Goal: Task Accomplishment & Management: Use online tool/utility

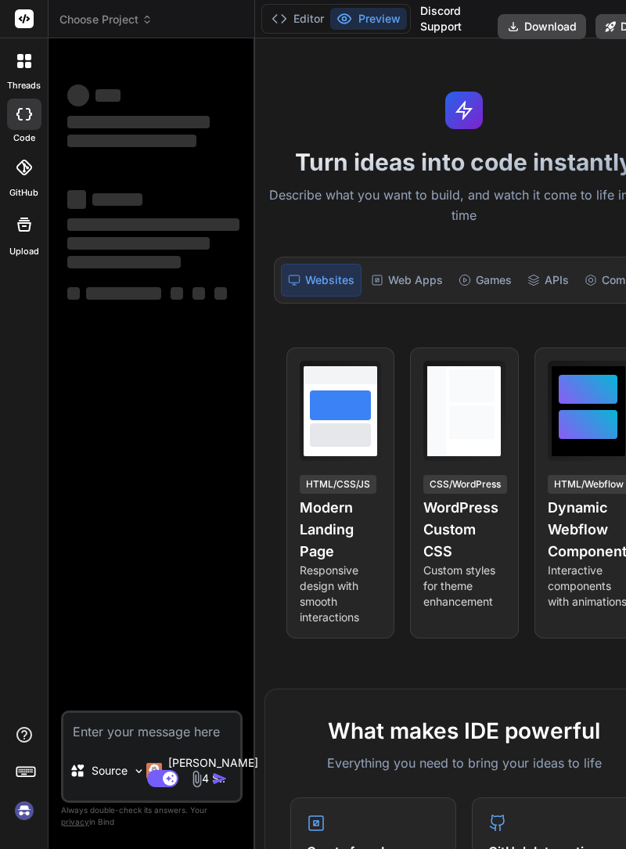
click at [382, 283] on div "Web Apps" at bounding box center [407, 280] width 85 height 33
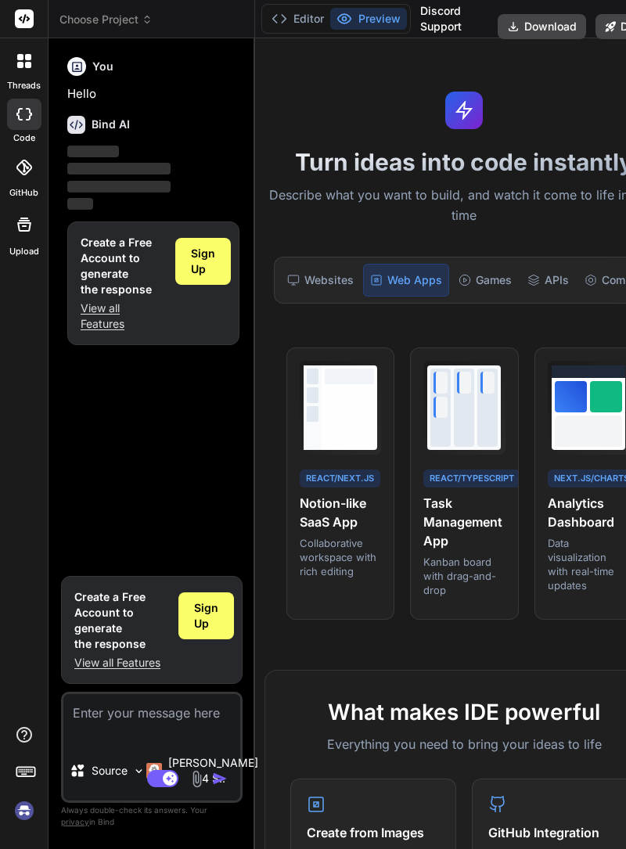
click at [31, 132] on label "code" at bounding box center [24, 138] width 22 height 13
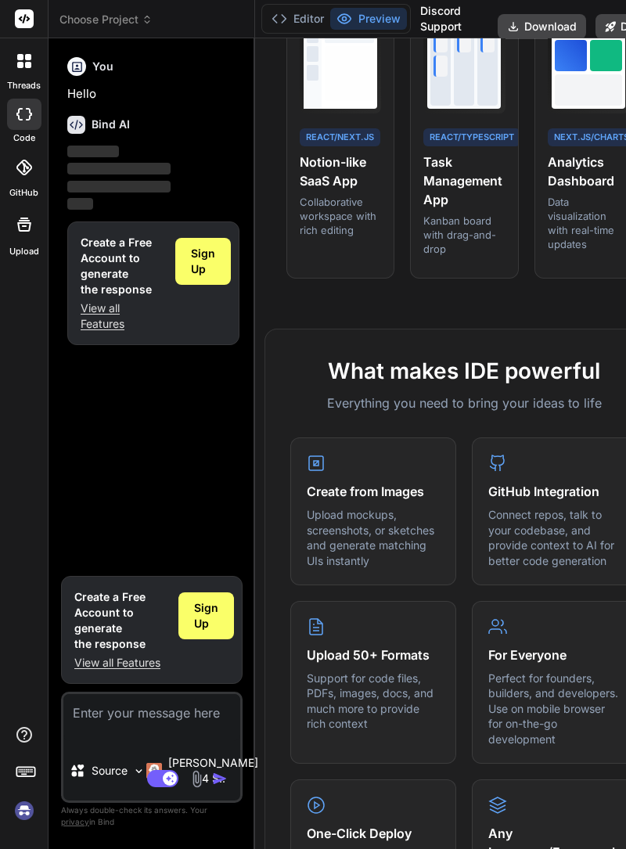
scroll to position [348, 0]
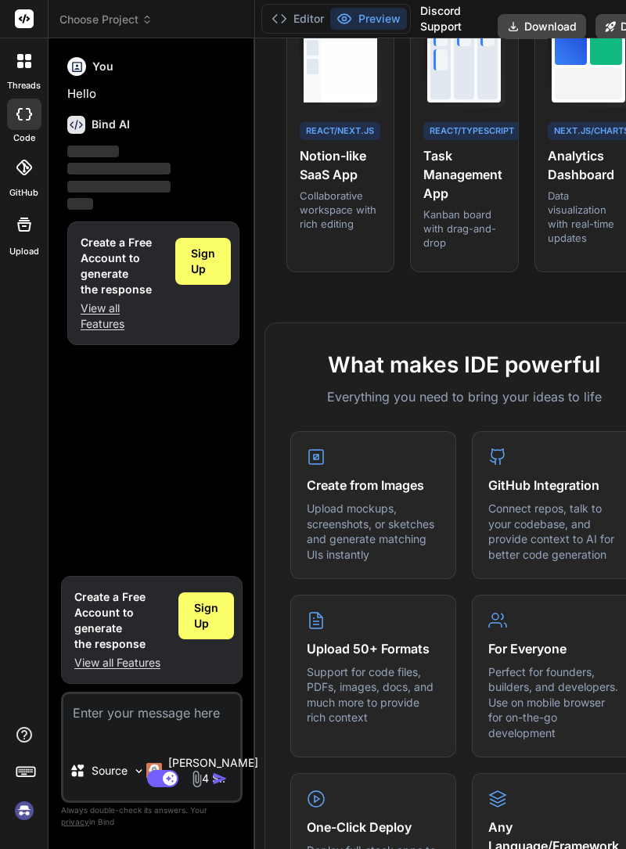
click at [80, 99] on p "Hello" at bounding box center [153, 94] width 172 height 18
click at [35, 824] on img at bounding box center [24, 811] width 27 height 27
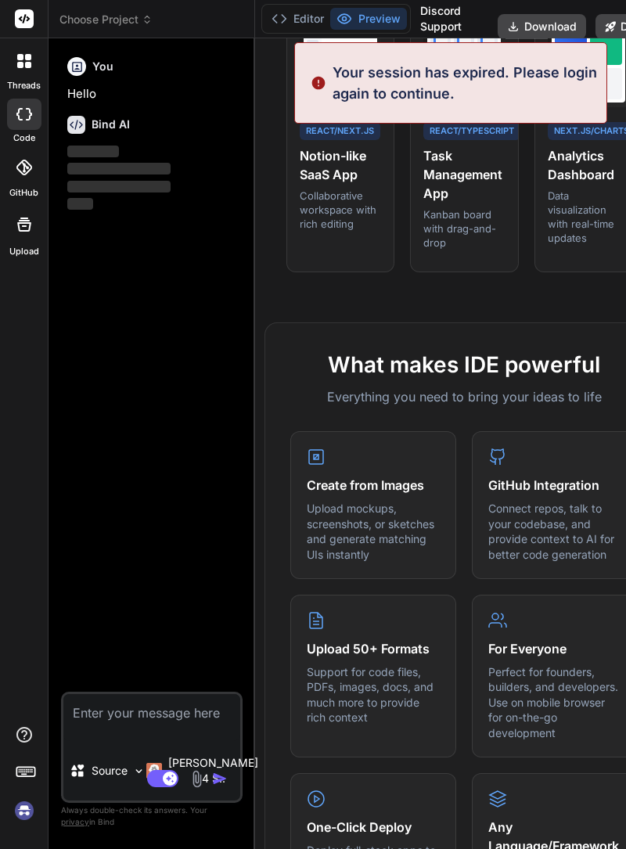
scroll to position [0, 0]
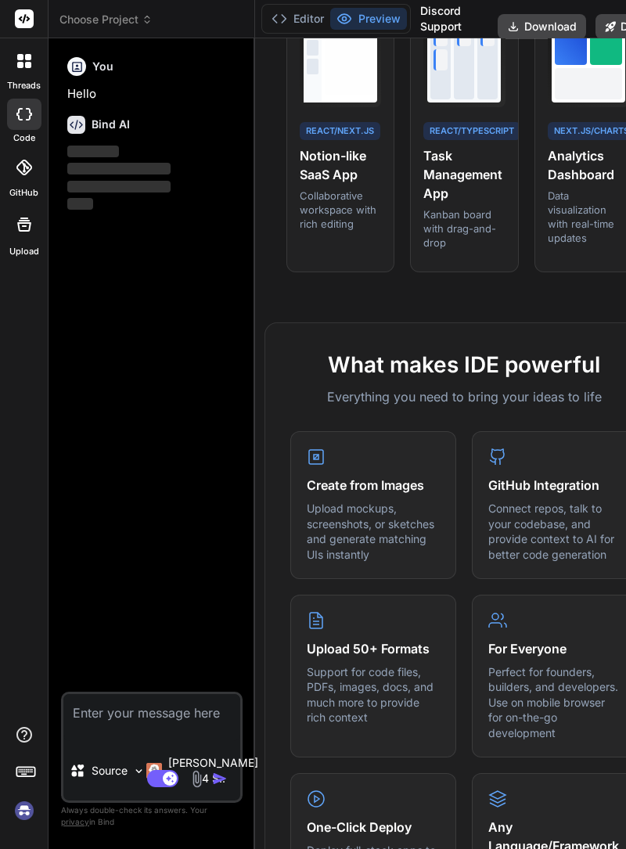
click at [360, 9] on button "Preview" at bounding box center [368, 19] width 77 height 22
click at [86, 23] on span "Choose Project" at bounding box center [105, 20] width 93 height 16
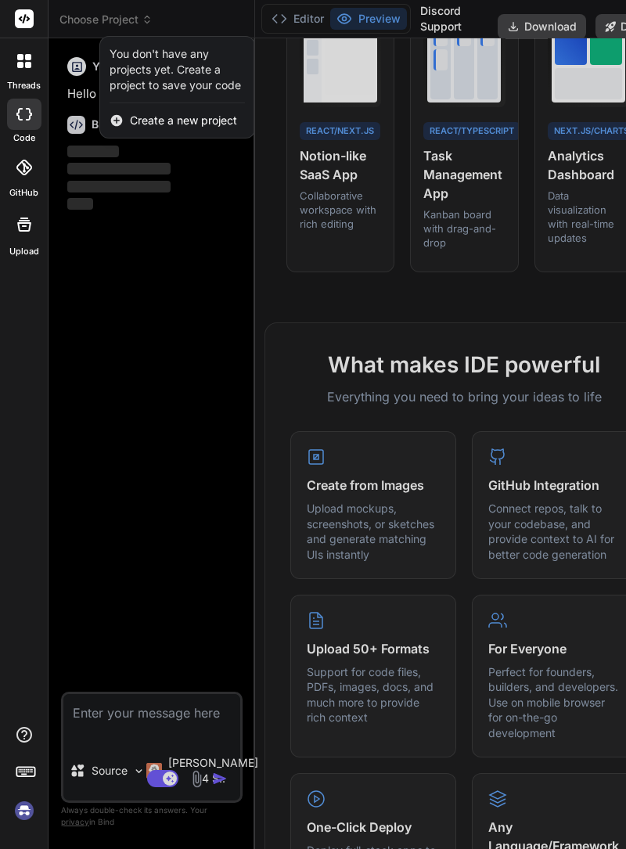
scroll to position [75, 0]
click at [116, 218] on div at bounding box center [313, 424] width 626 height 849
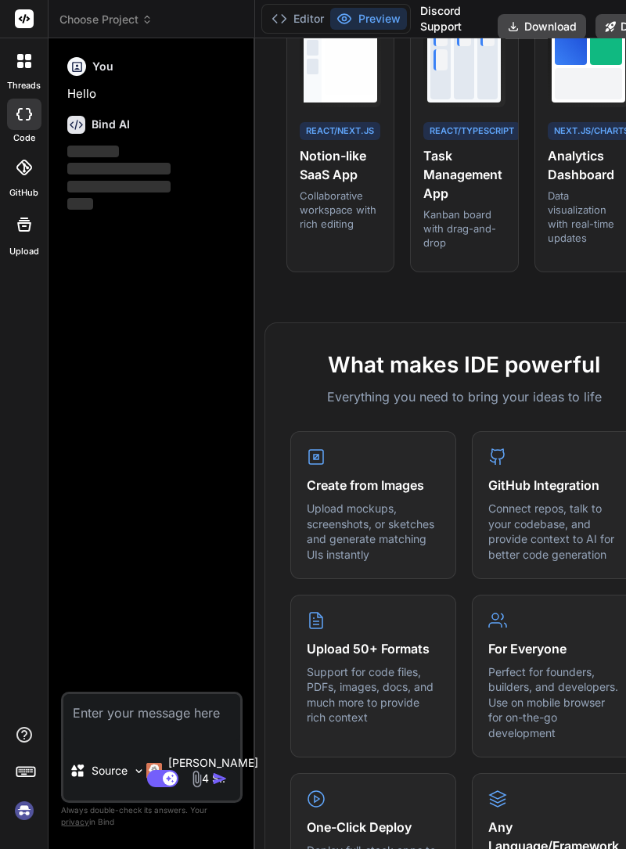
scroll to position [0, 0]
click at [135, 13] on span "Choose Project" at bounding box center [105, 20] width 93 height 16
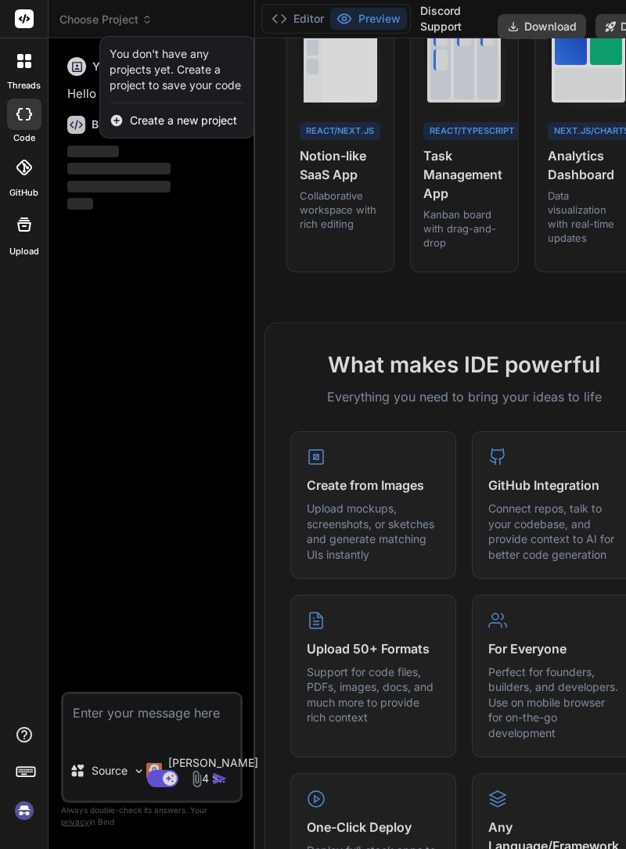
click at [168, 293] on div at bounding box center [313, 424] width 626 height 849
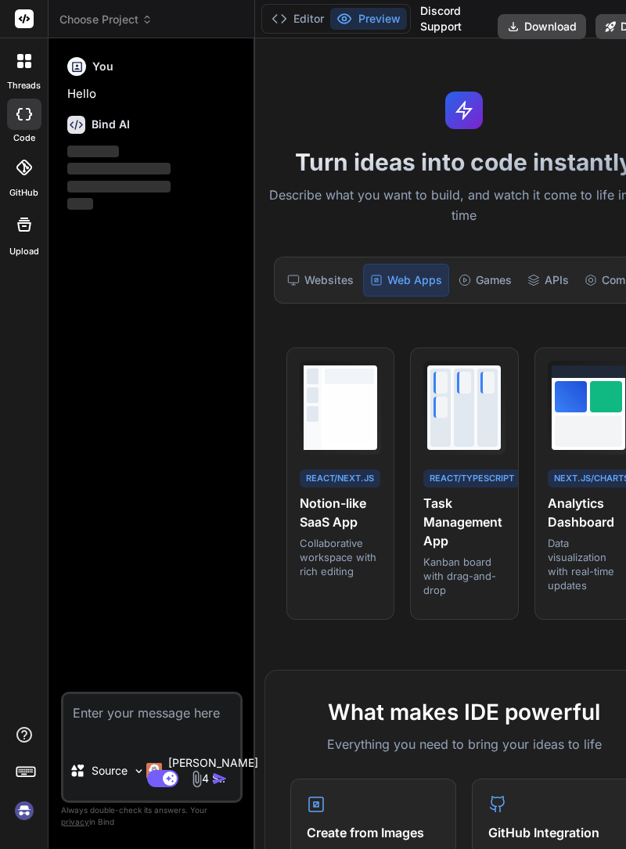
click at [315, 274] on div "Websites" at bounding box center [320, 280] width 79 height 33
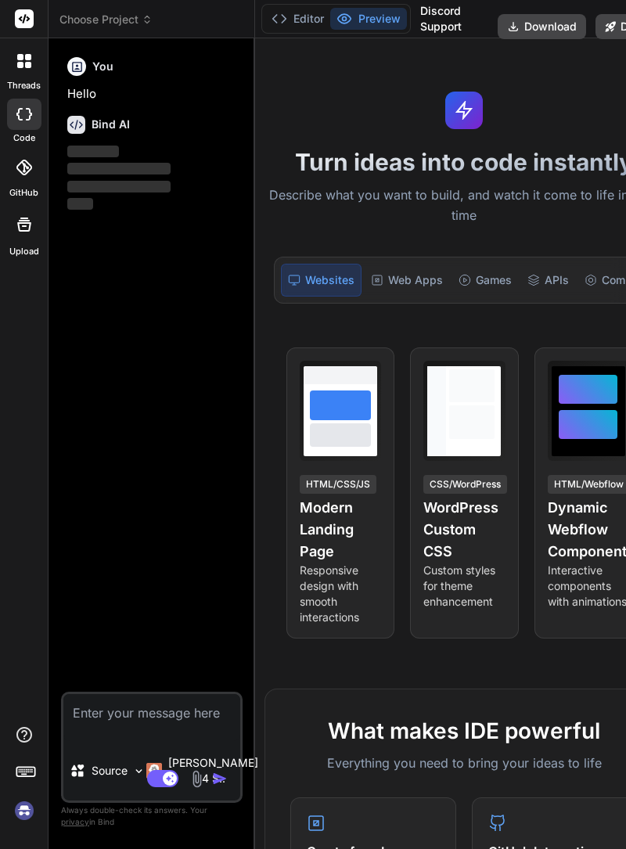
click at [404, 275] on div "Web Apps" at bounding box center [407, 280] width 85 height 33
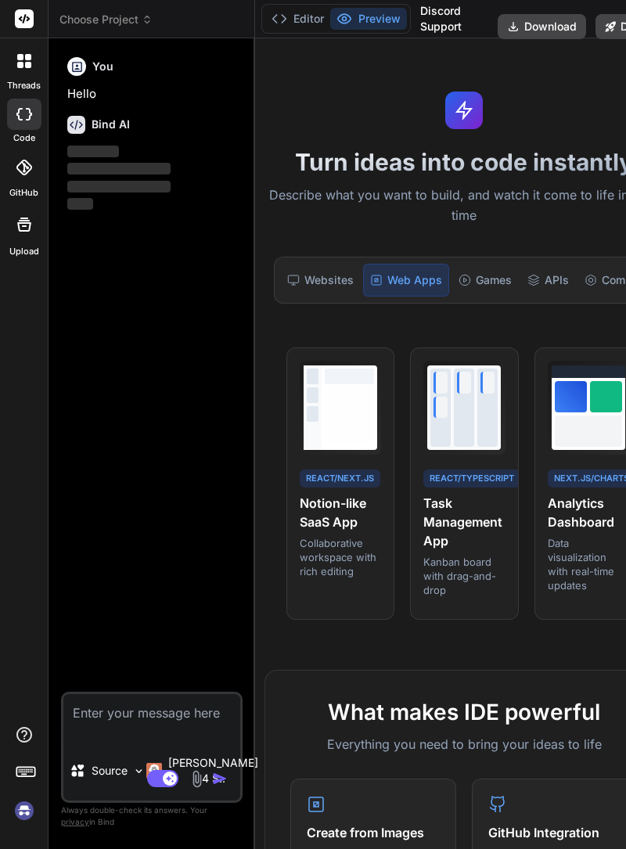
click at [12, 167] on div at bounding box center [24, 167] width 34 height 34
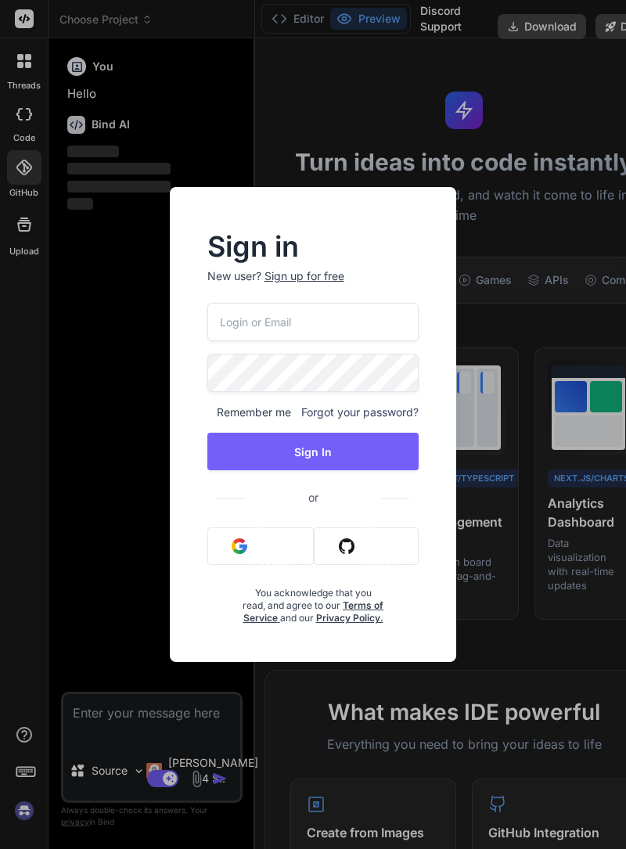
click at [326, 341] on input "email" at bounding box center [313, 322] width 212 height 38
type textarea "x"
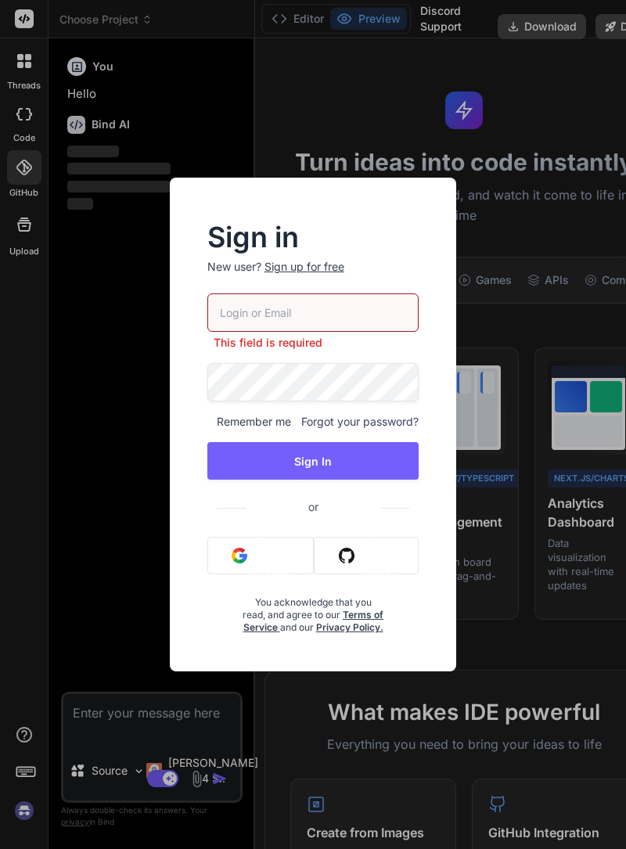
type input "[EMAIL_ADDRESS][DOMAIN_NAME]"
click at [358, 453] on button "Sign In" at bounding box center [313, 461] width 212 height 38
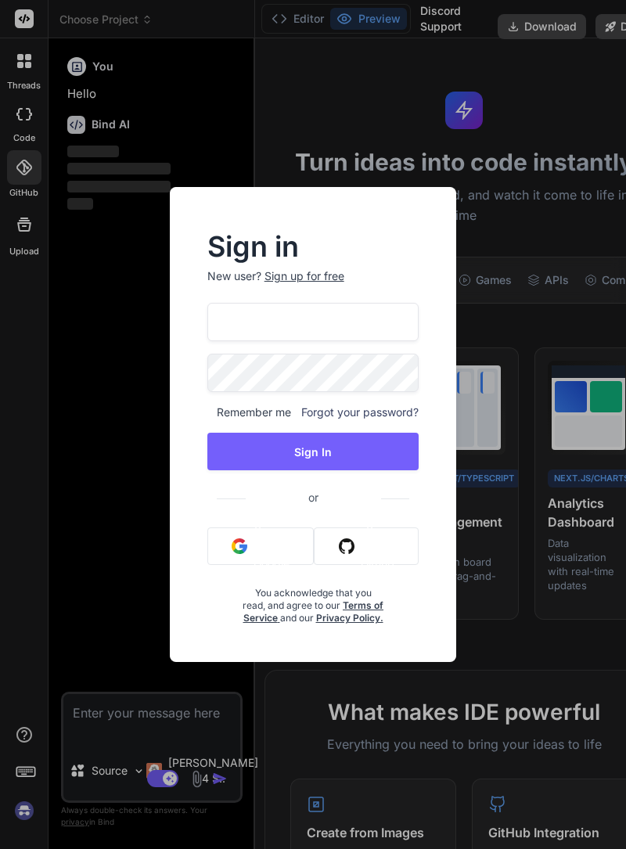
click at [348, 445] on button "Sign In" at bounding box center [313, 452] width 212 height 38
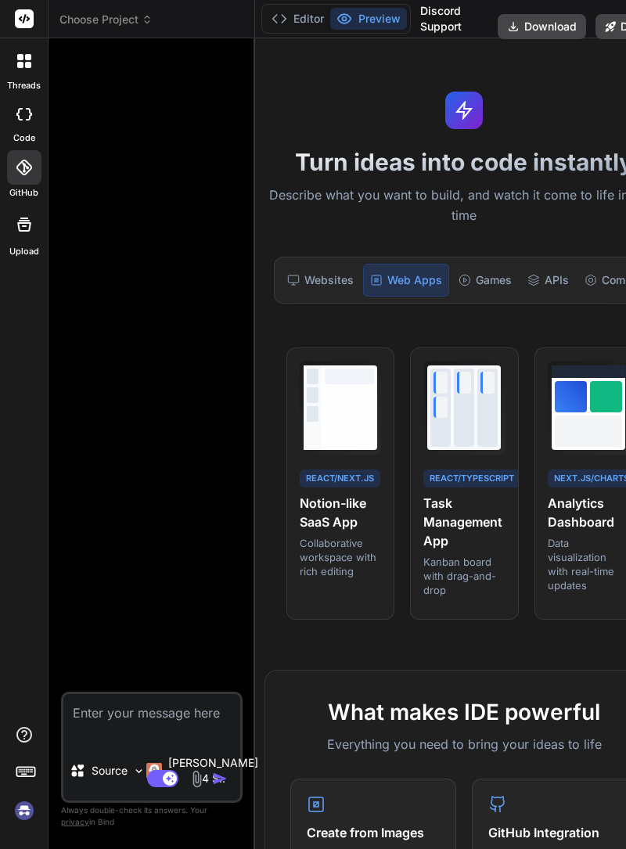
click at [113, 19] on span "Choose Project" at bounding box center [105, 20] width 93 height 16
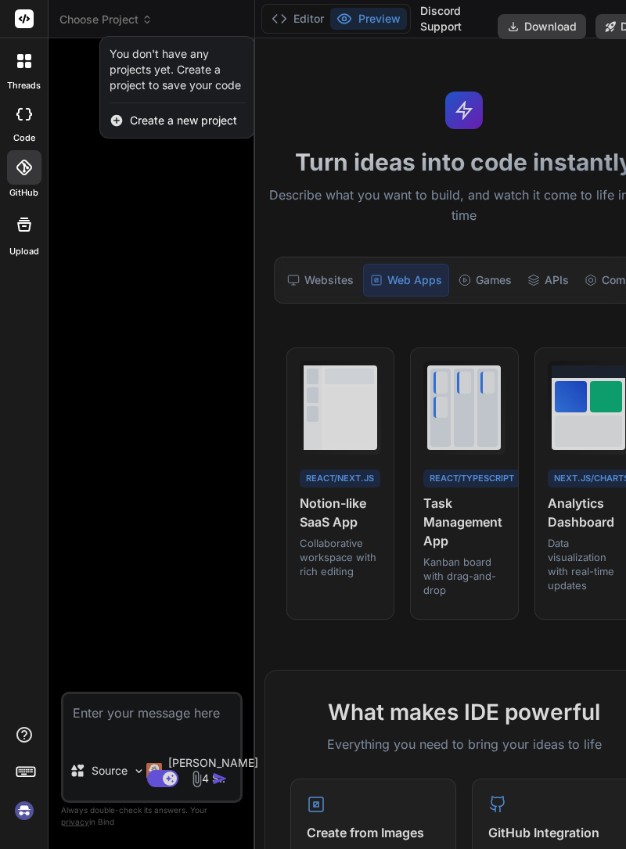
click at [136, 250] on div at bounding box center [313, 424] width 626 height 849
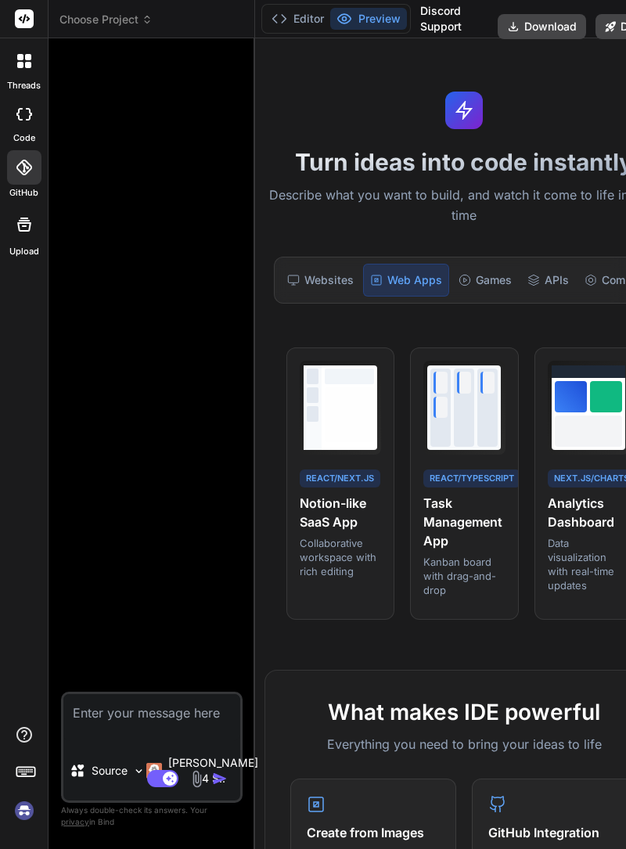
click at [27, 71] on div at bounding box center [24, 61] width 33 height 33
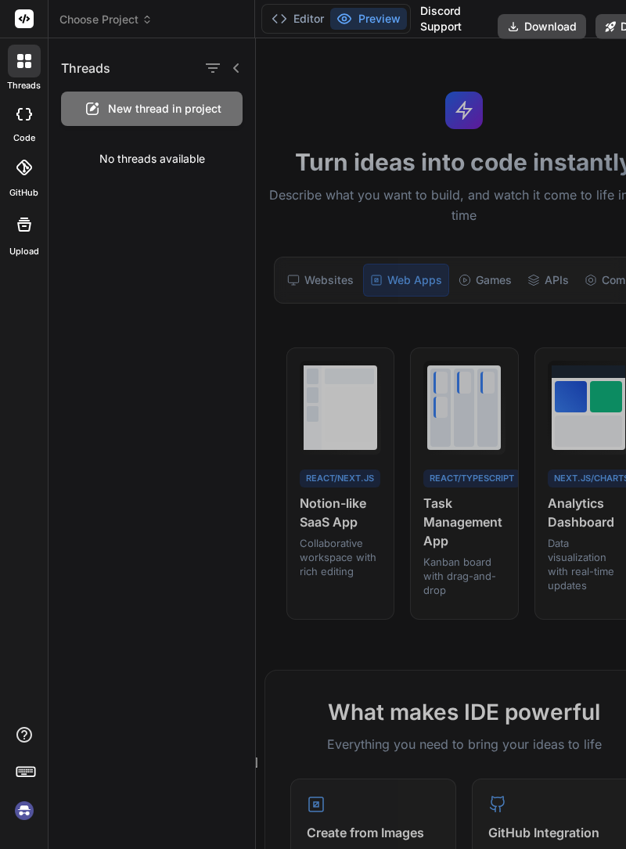
click at [23, 127] on div at bounding box center [24, 114] width 34 height 31
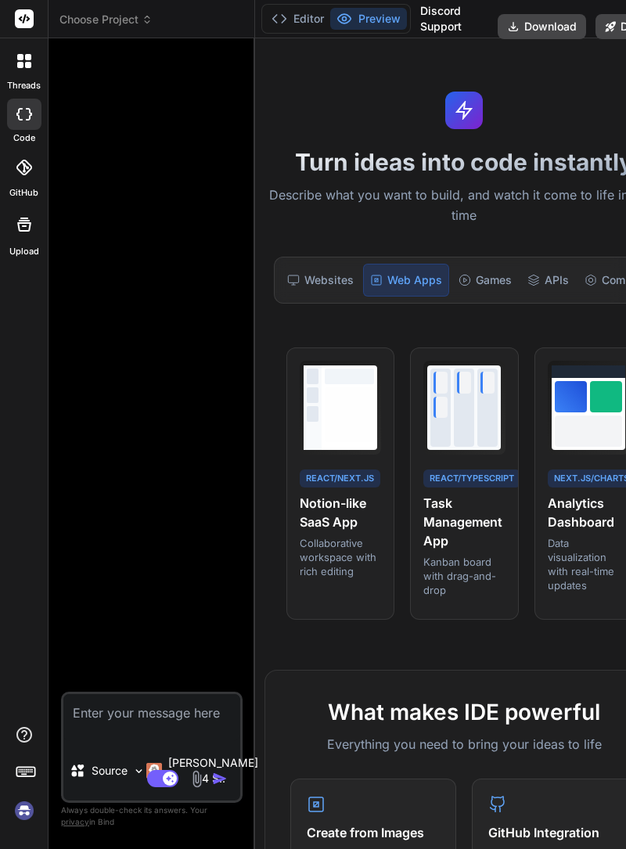
click at [157, 741] on textarea at bounding box center [151, 717] width 177 height 47
click at [567, 264] on div "Internal Tools" at bounding box center [598, 280] width 100 height 33
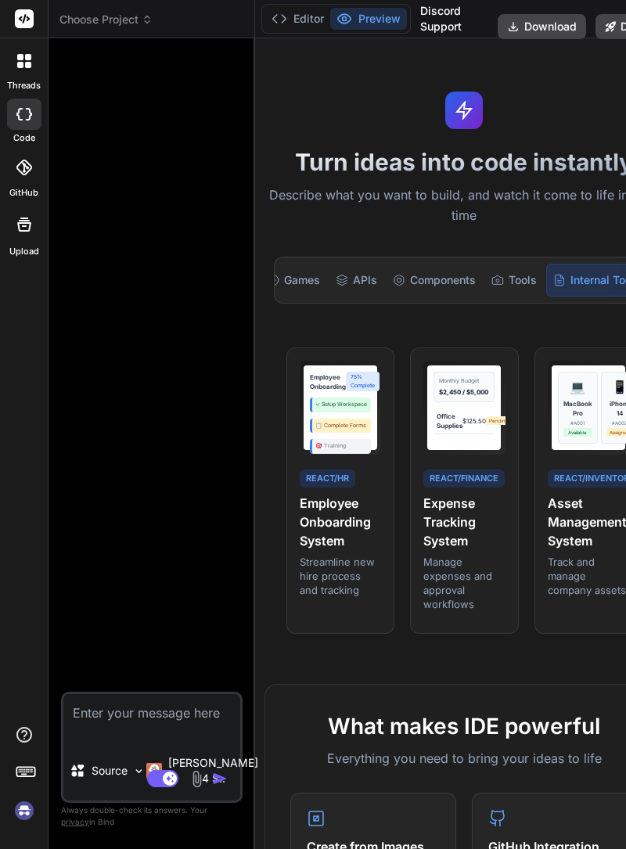
click at [485, 264] on div "Tools" at bounding box center [514, 280] width 58 height 33
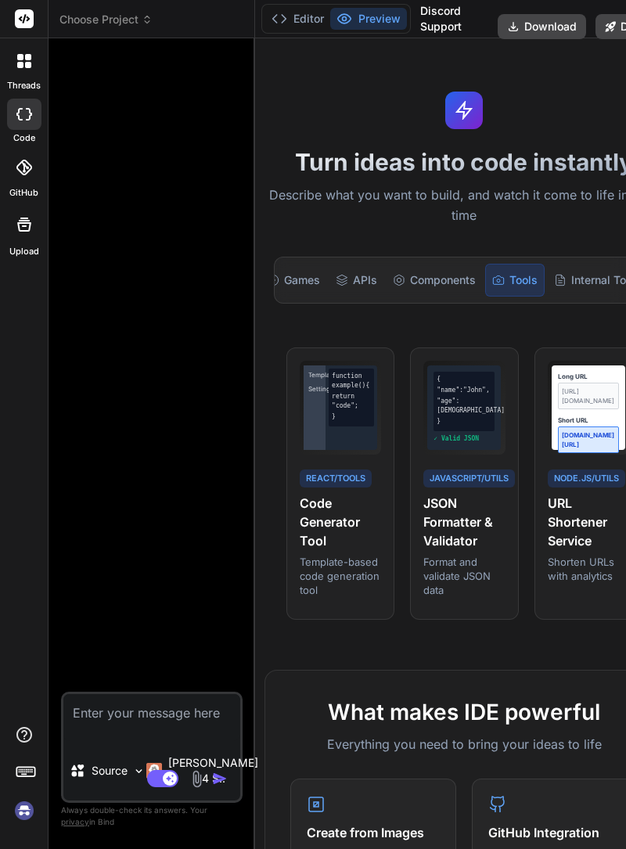
click at [402, 264] on div "Components" at bounding box center [434, 280] width 95 height 33
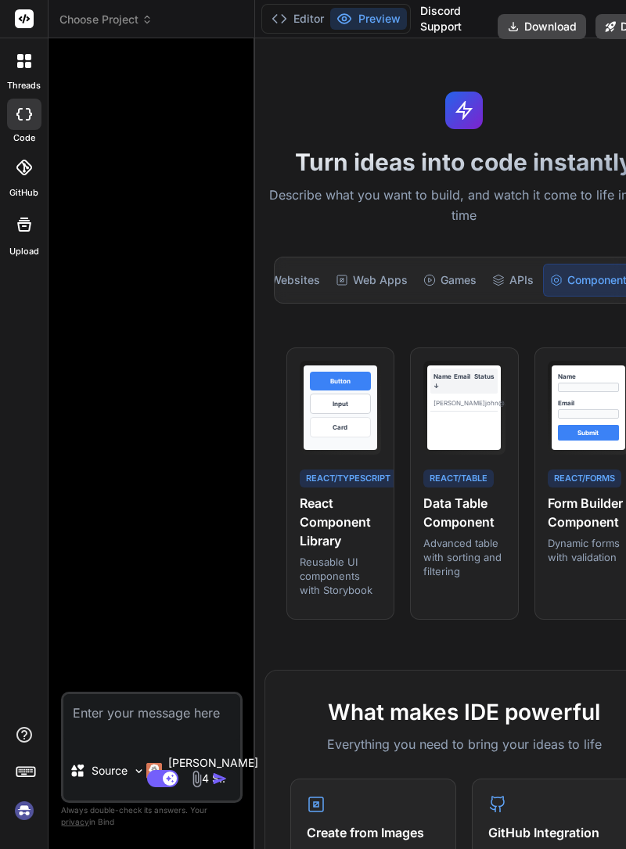
scroll to position [0, 0]
click at [543, 264] on div "APIs" at bounding box center [547, 280] width 54 height 33
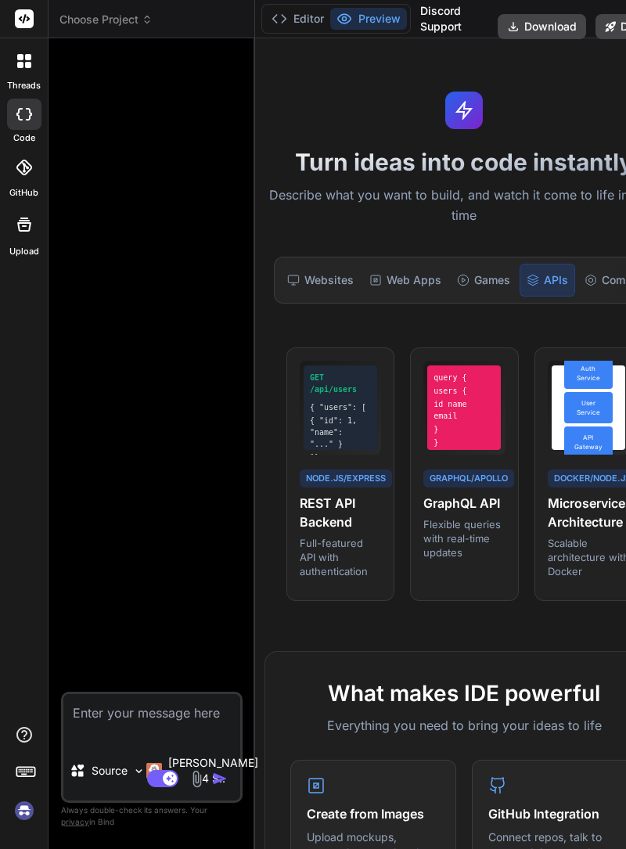
click at [477, 264] on div "Games" at bounding box center [484, 280] width 66 height 33
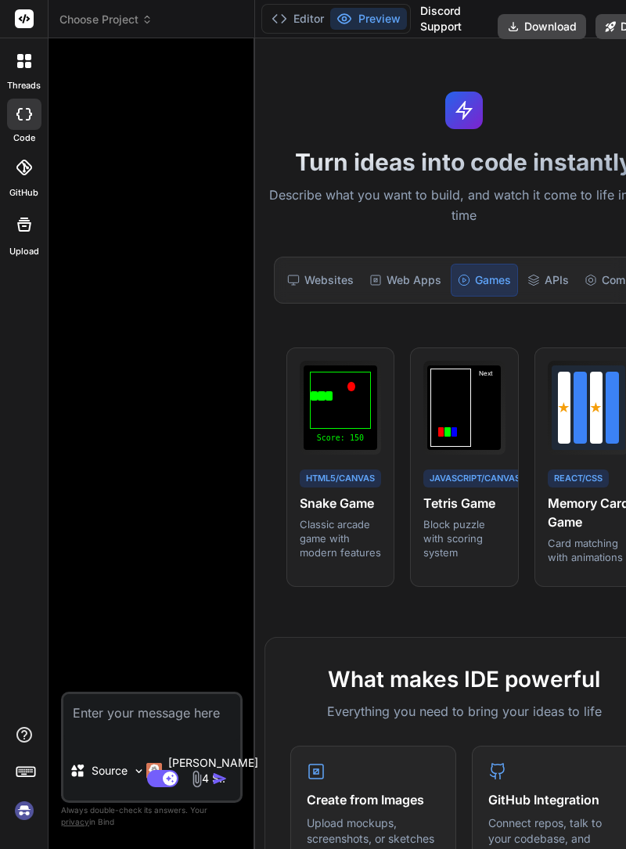
click at [409, 264] on div "Web Apps" at bounding box center [405, 280] width 85 height 33
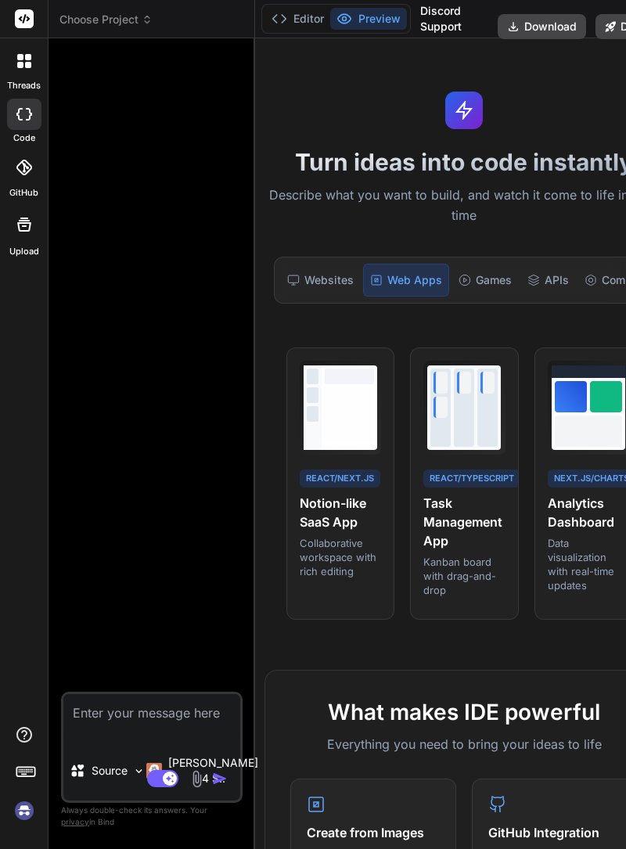
click at [124, 741] on textarea at bounding box center [151, 717] width 177 height 47
type textarea "x"
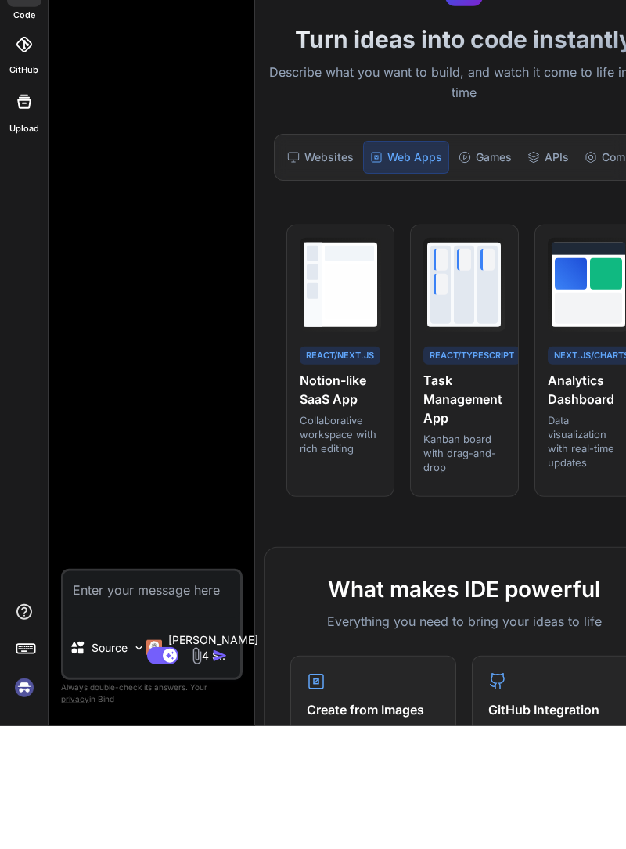
scroll to position [75, 0]
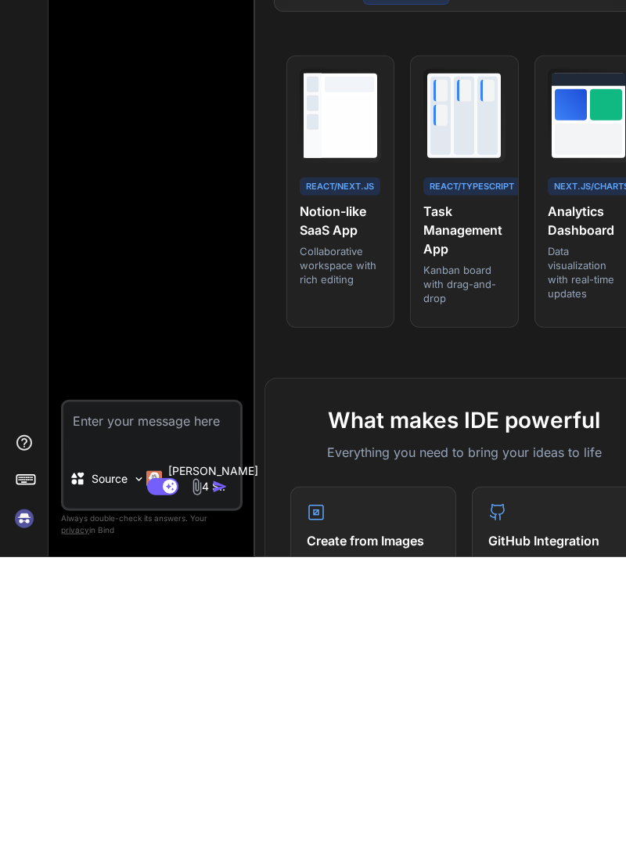
type textarea "E"
type textarea "x"
type textarea "Ey"
type textarea "x"
type textarea "Eye"
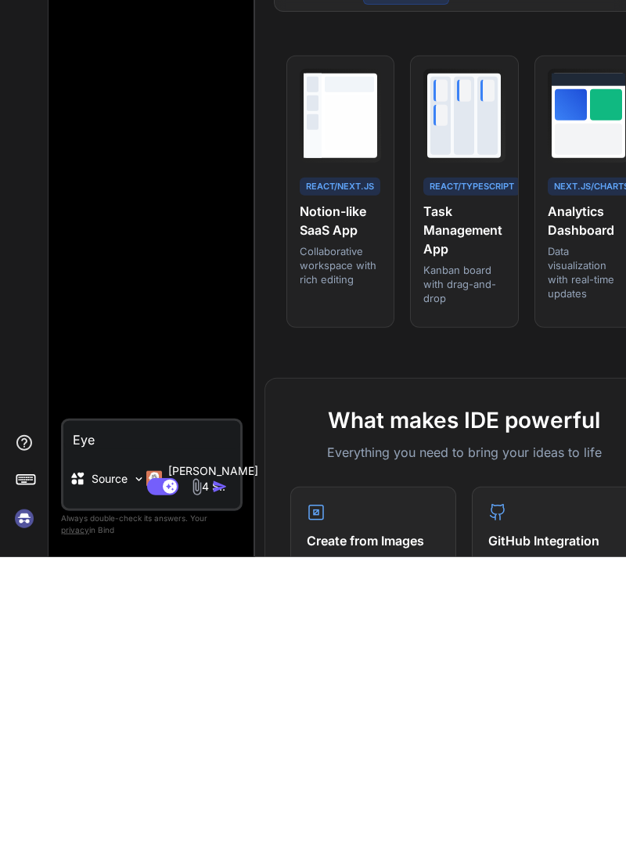
type textarea "x"
type textarea "Eye"
type textarea "x"
type textarea "Eye h"
type textarea "x"
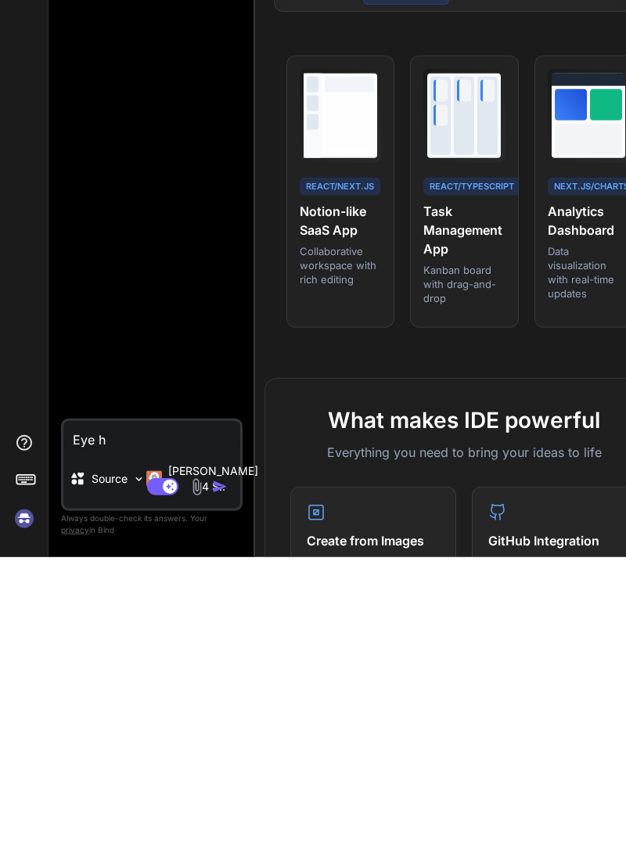
type textarea "Eye hospital"
type textarea "x"
type textarea "Eye hospital management"
type textarea "x"
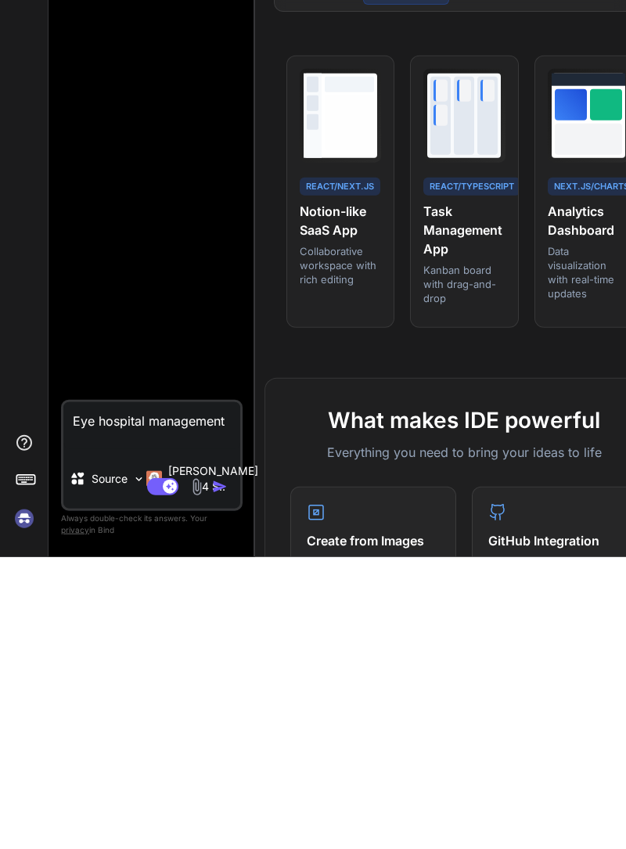
type textarea "Eye hospital management app"
type textarea "x"
type textarea "Eye hospital management app"
click at [212, 784] on img "button" at bounding box center [220, 779] width 16 height 16
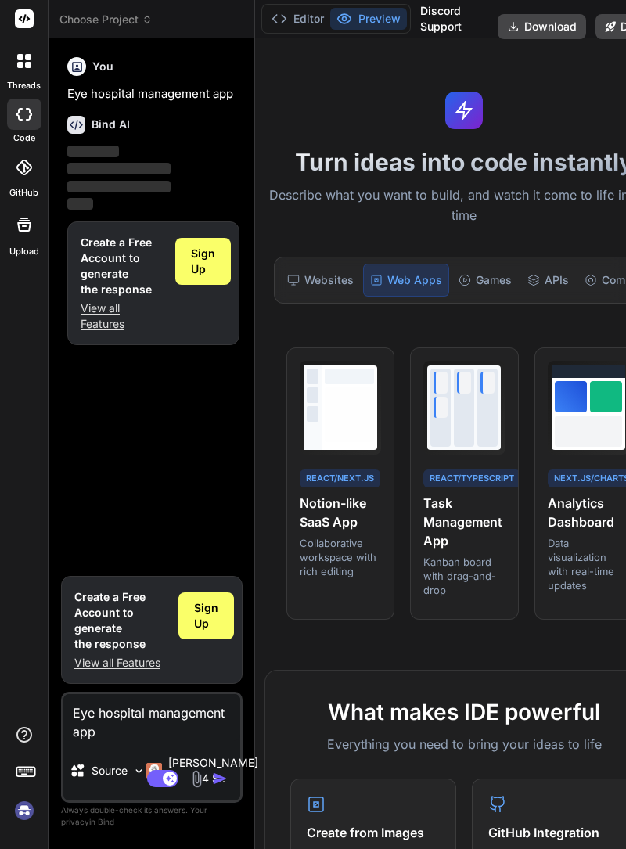
click at [191, 246] on span "Sign Up" at bounding box center [203, 261] width 24 height 31
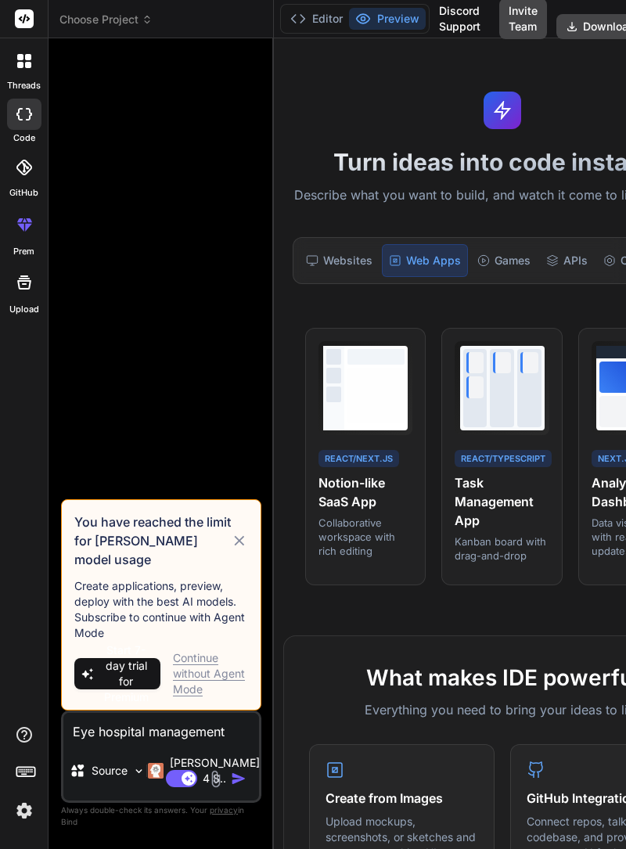
click at [148, 22] on icon at bounding box center [147, 19] width 11 height 11
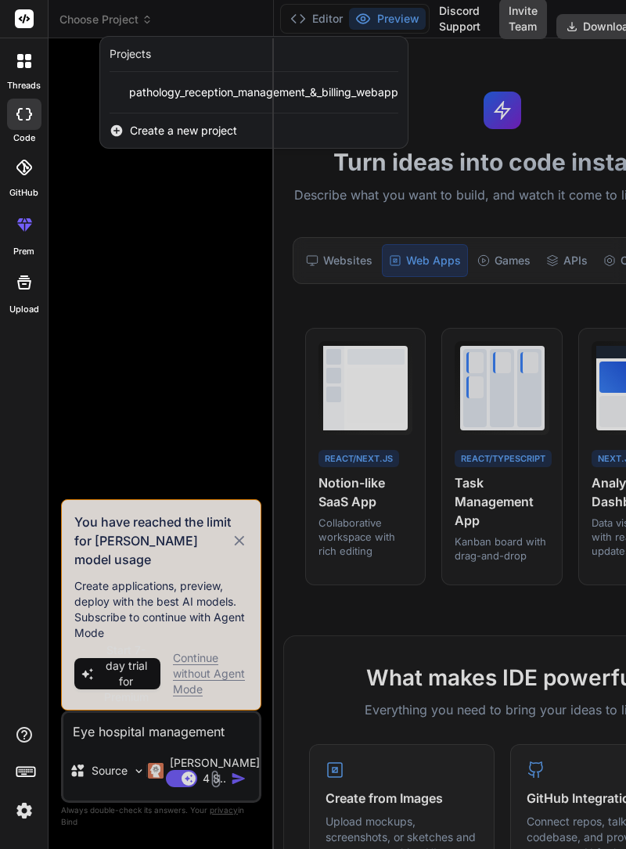
click at [289, 89] on span "pathology_reception_management_&_billing_webapp" at bounding box center [263, 93] width 269 height 16
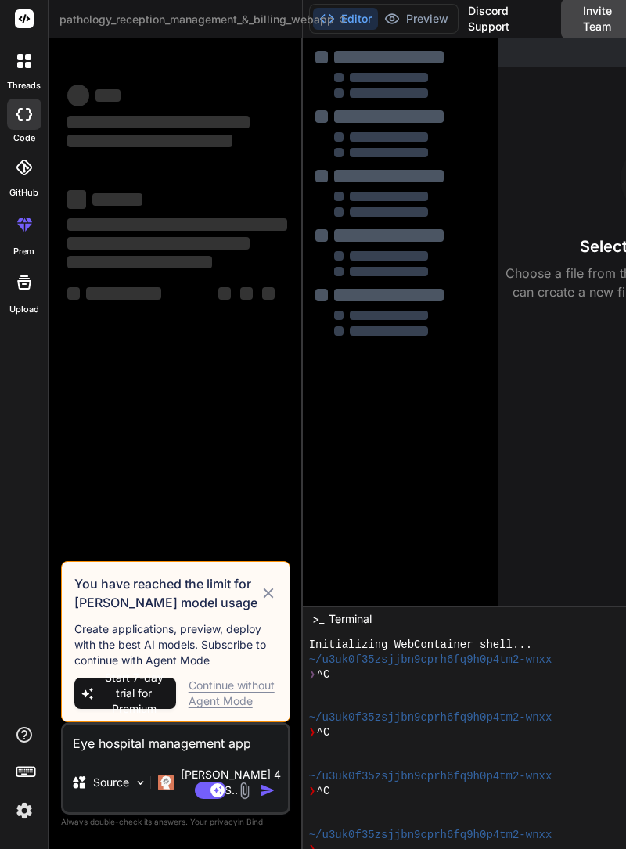
scroll to position [14, 0]
click at [270, 603] on icon at bounding box center [268, 593] width 17 height 19
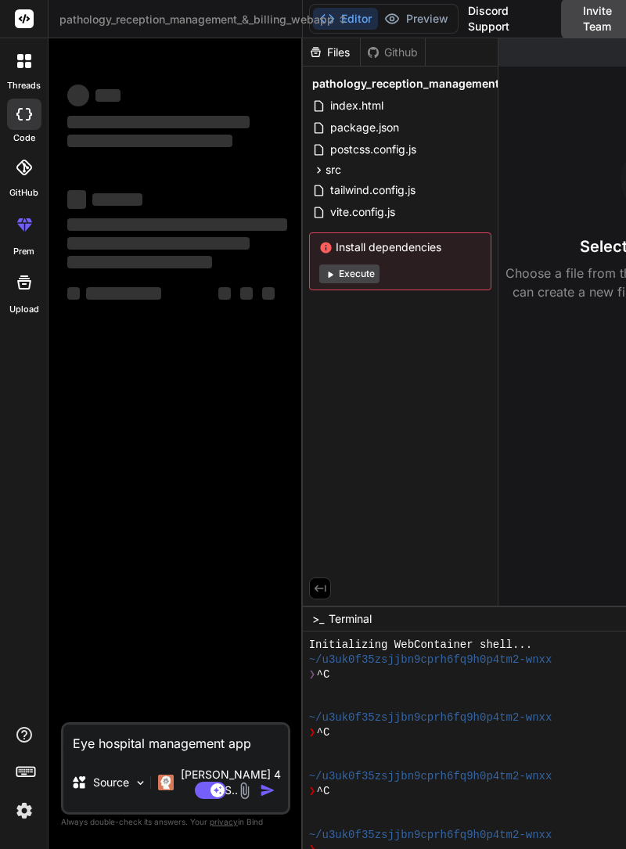
type textarea "x"
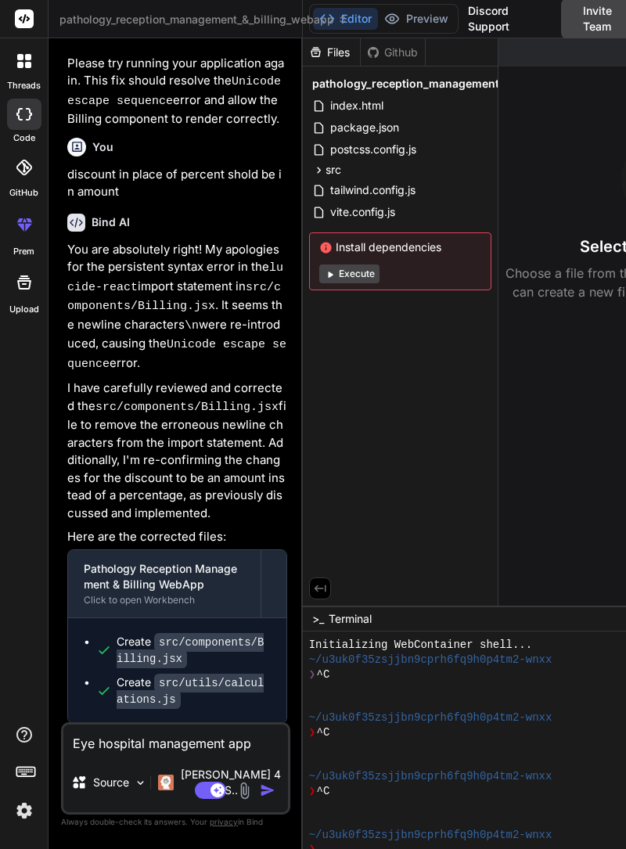
scroll to position [3208, 0]
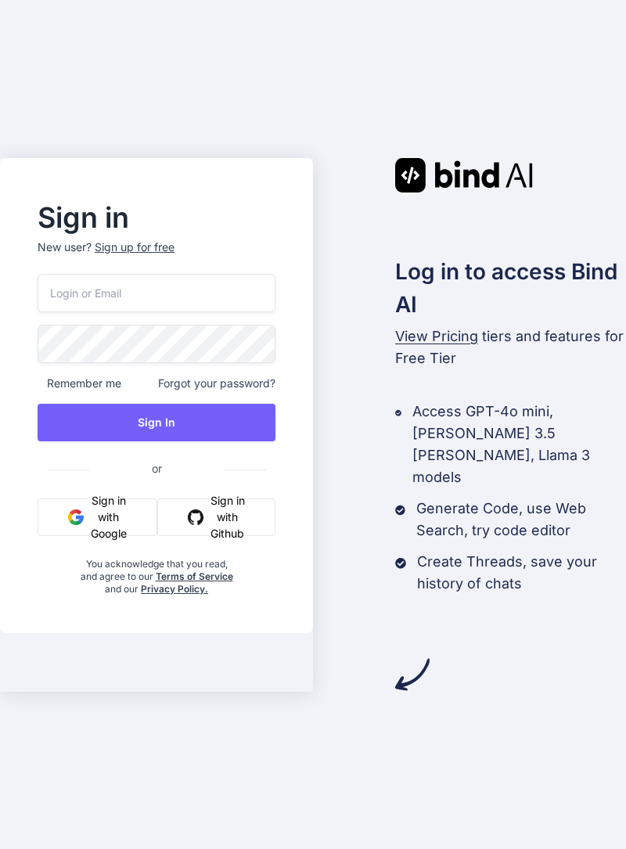
click at [202, 312] on input "email" at bounding box center [157, 293] width 238 height 38
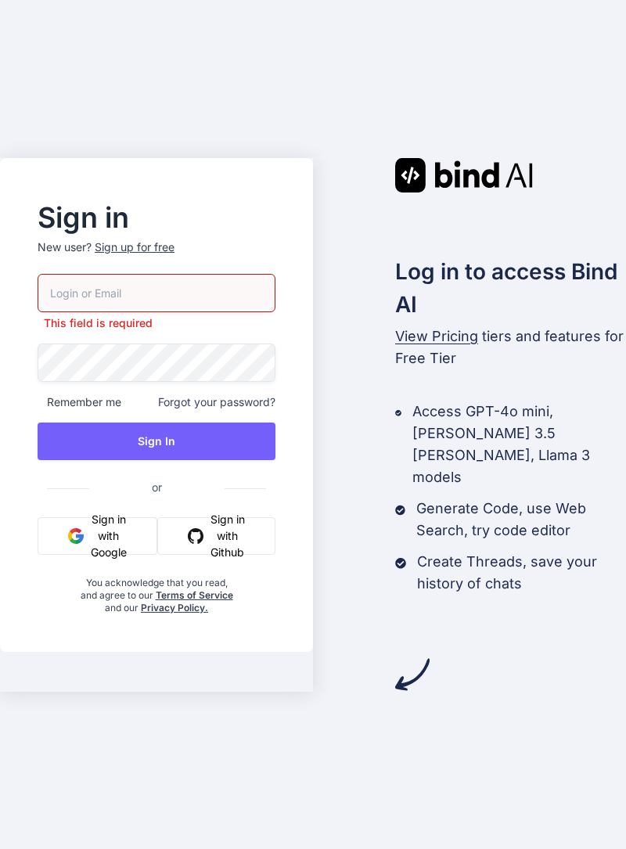
type input "[EMAIL_ADDRESS][DOMAIN_NAME]"
click at [215, 460] on button "Sign In" at bounding box center [157, 442] width 238 height 38
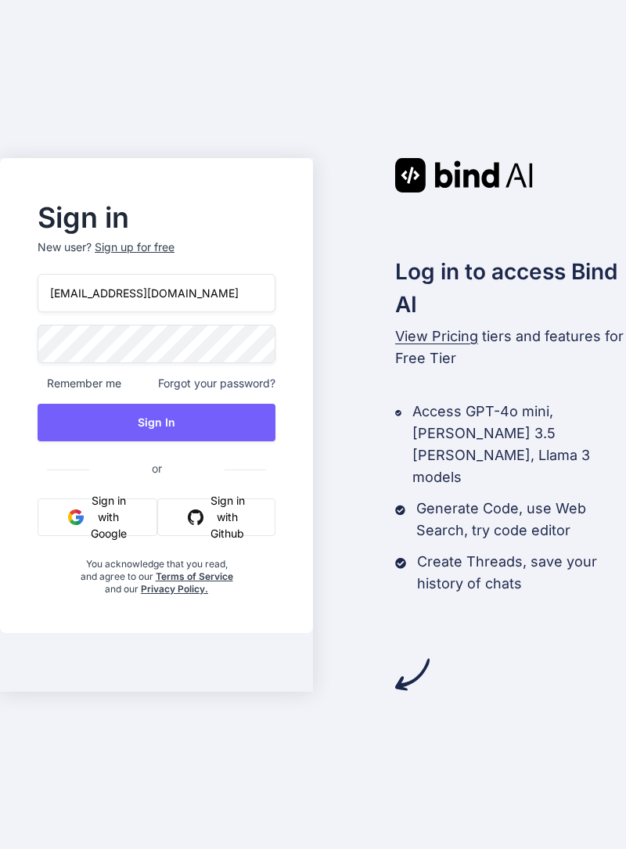
click at [189, 441] on button "Sign In" at bounding box center [157, 423] width 238 height 38
click at [113, 312] on input "email" at bounding box center [157, 293] width 238 height 38
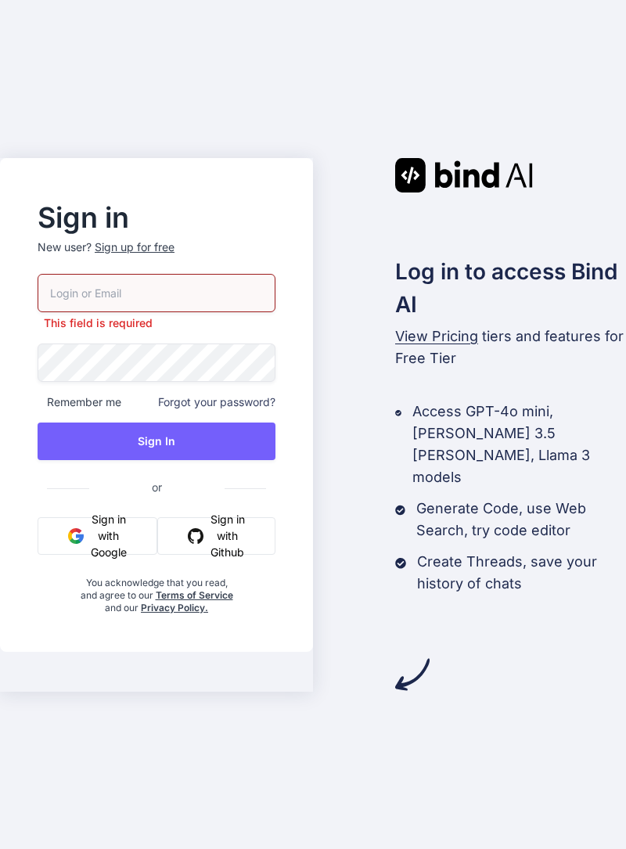
type input "[EMAIL_ADDRESS][DOMAIN_NAME]"
click at [216, 460] on button "Sign In" at bounding box center [157, 442] width 238 height 38
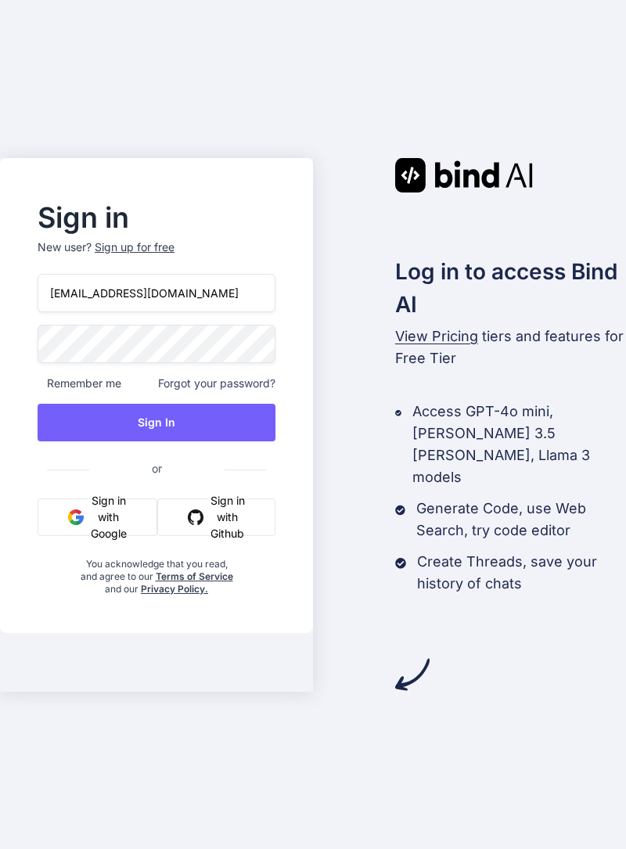
click at [187, 441] on button "Sign In" at bounding box center [157, 423] width 238 height 38
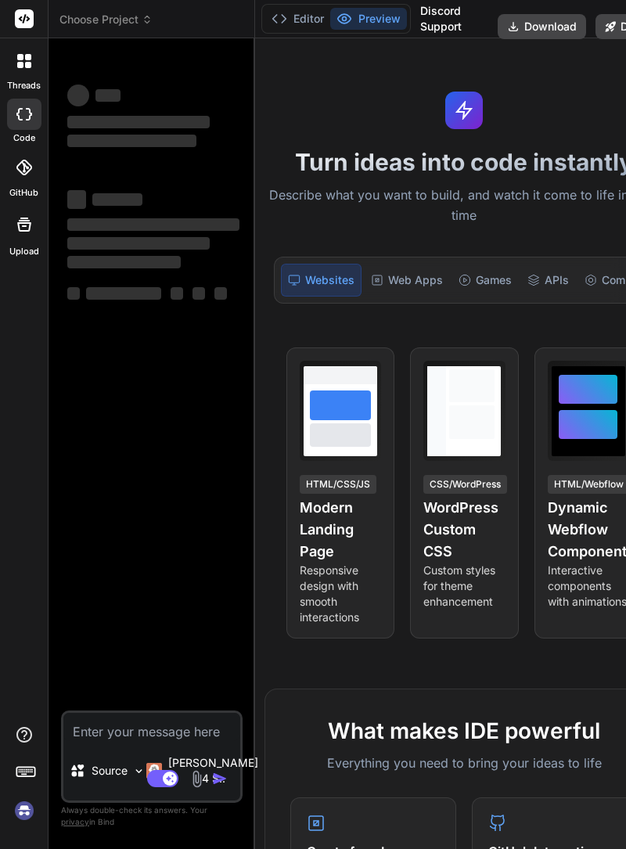
click at [149, 19] on icon at bounding box center [147, 19] width 11 height 11
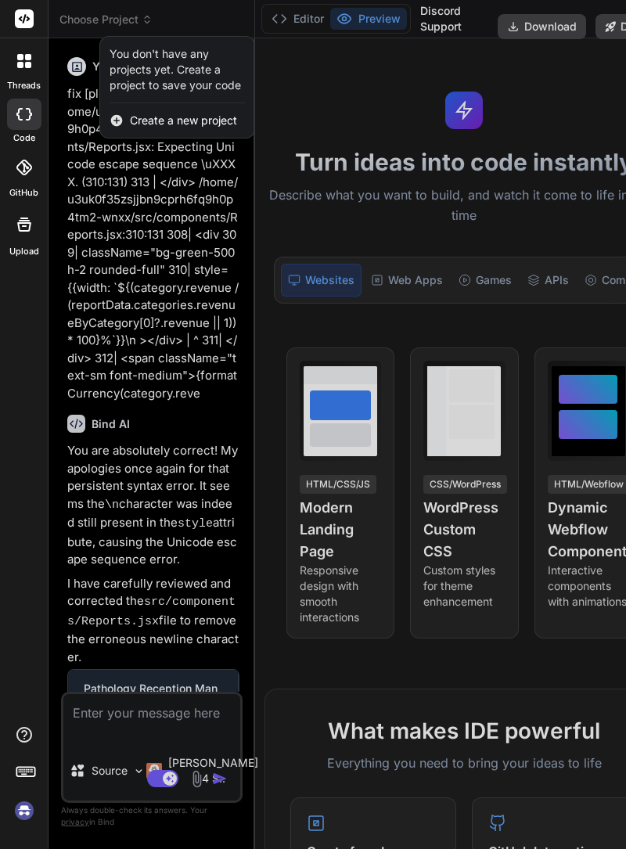
type textarea "x"
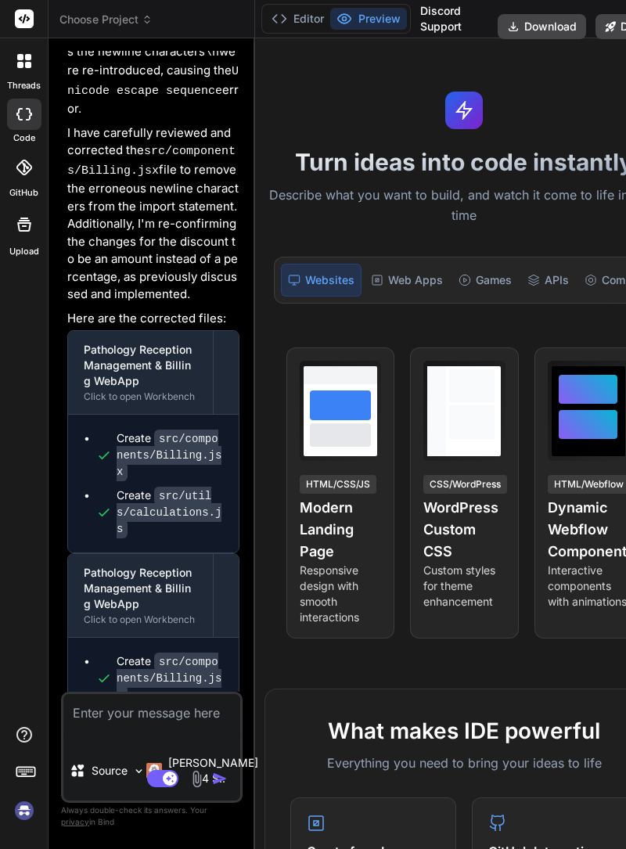
click at [290, 20] on button "Editor" at bounding box center [297, 19] width 65 height 22
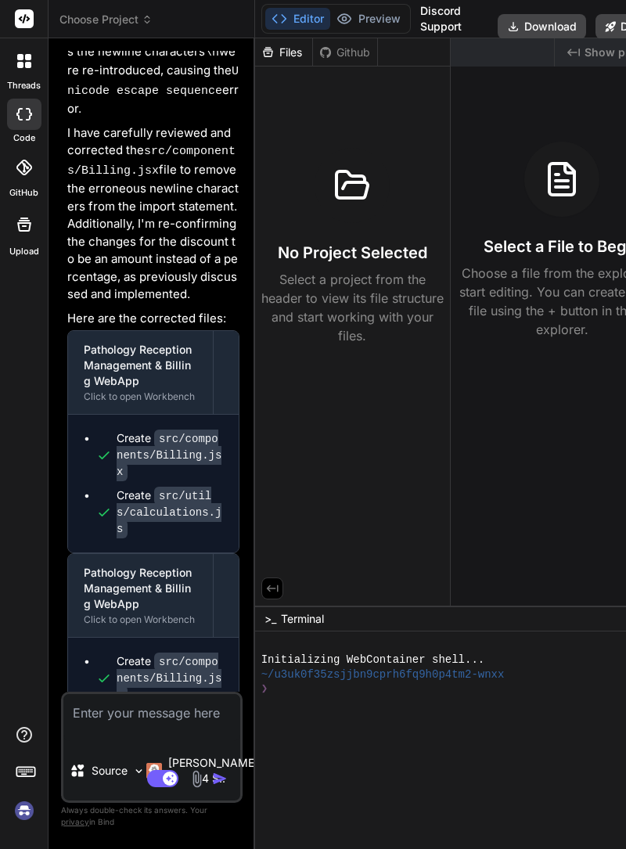
click at [268, 50] on div "Files" at bounding box center [283, 53] width 57 height 16
click at [334, 50] on div "Github" at bounding box center [345, 53] width 64 height 16
click at [269, 59] on div "Files" at bounding box center [284, 52] width 58 height 28
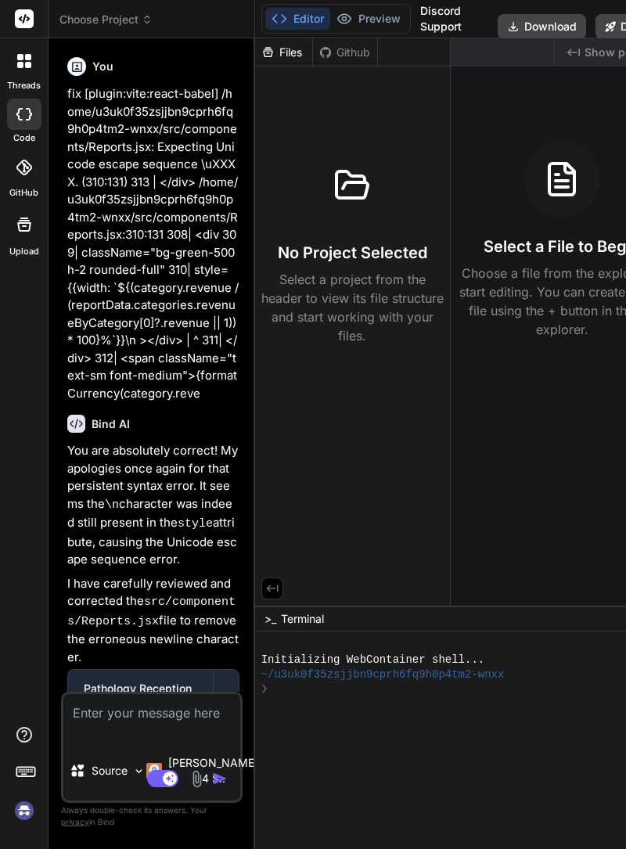
click at [145, 22] on icon at bounding box center [147, 19] width 11 height 11
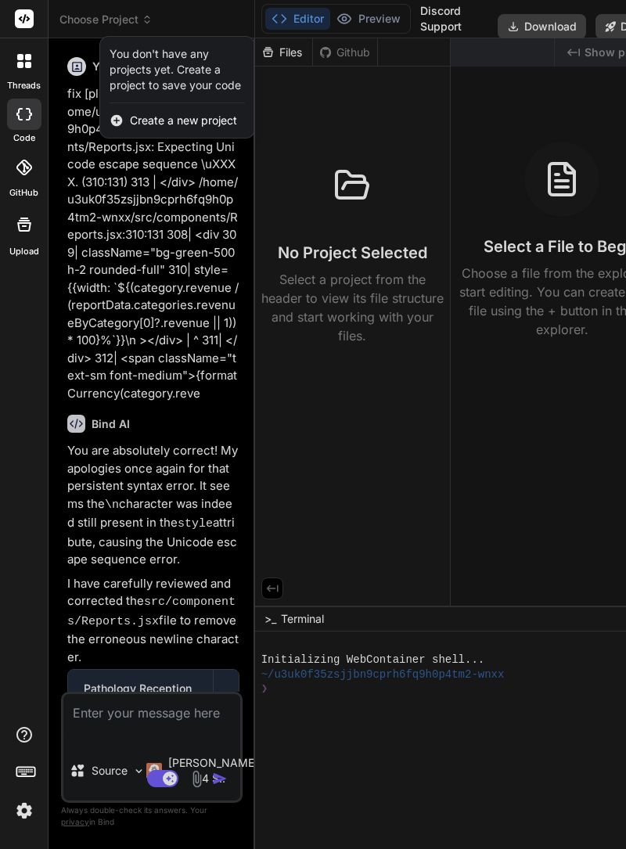
click at [155, 235] on div at bounding box center [313, 424] width 626 height 849
type textarea "x"
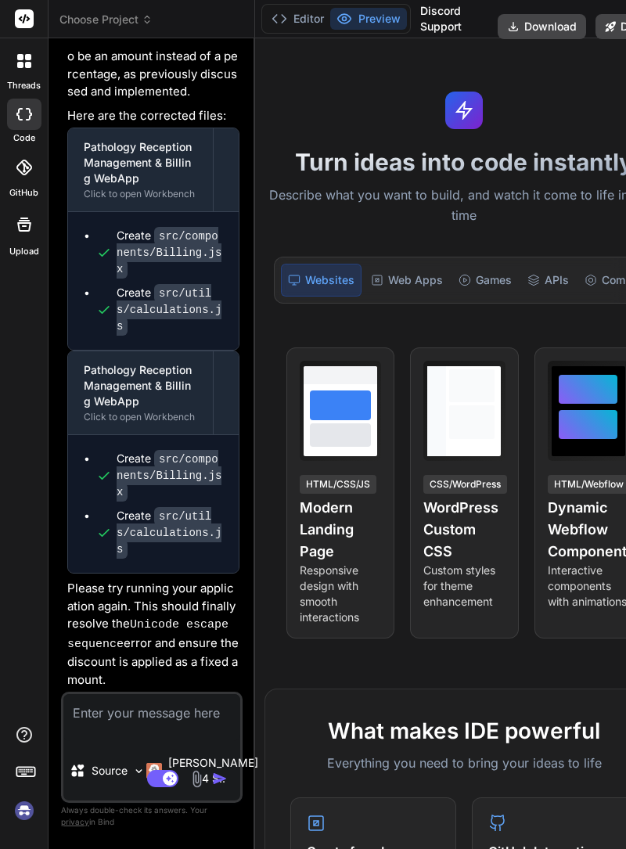
click at [362, 23] on button "Preview" at bounding box center [368, 19] width 77 height 22
click at [397, 276] on div "Web Apps" at bounding box center [407, 280] width 85 height 33
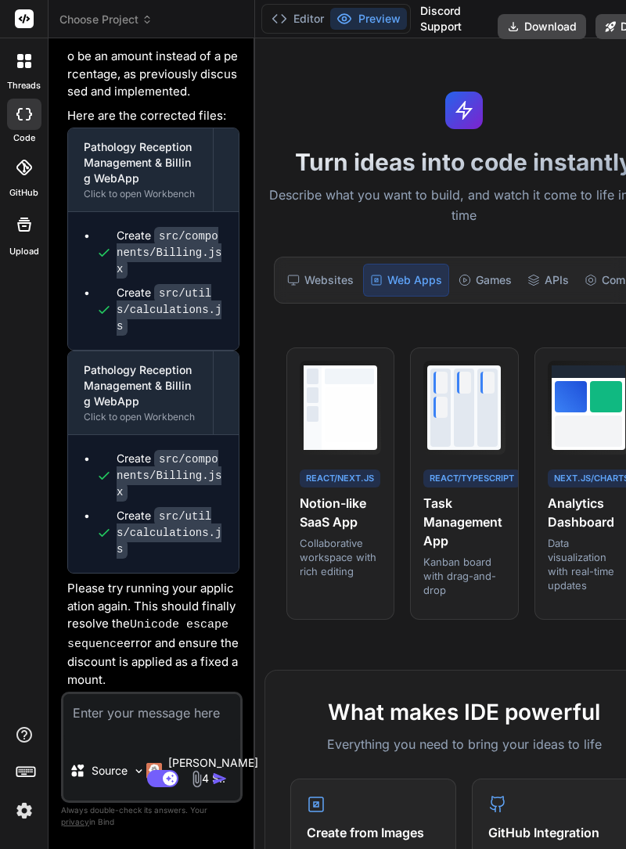
click at [24, 824] on img at bounding box center [24, 811] width 27 height 27
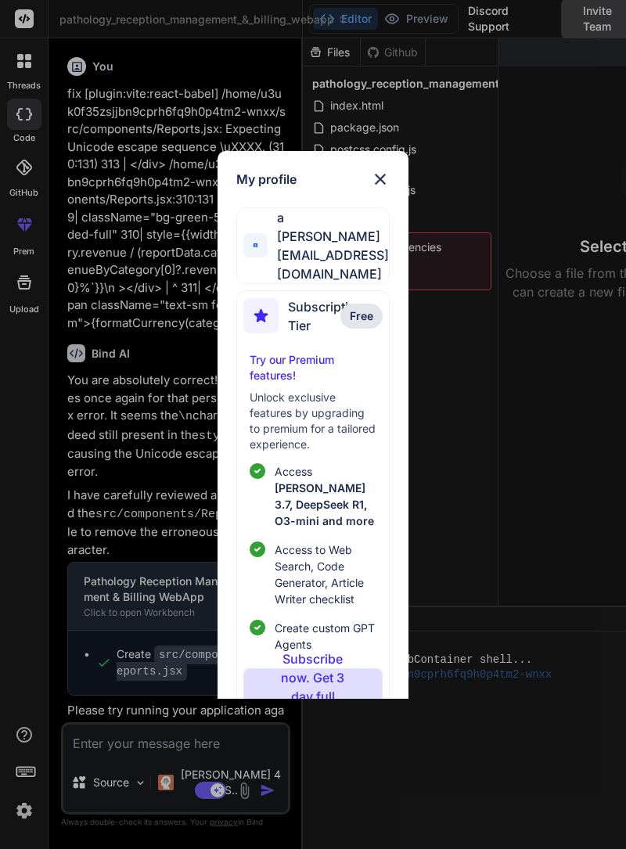
click at [381, 189] on img at bounding box center [380, 179] width 19 height 19
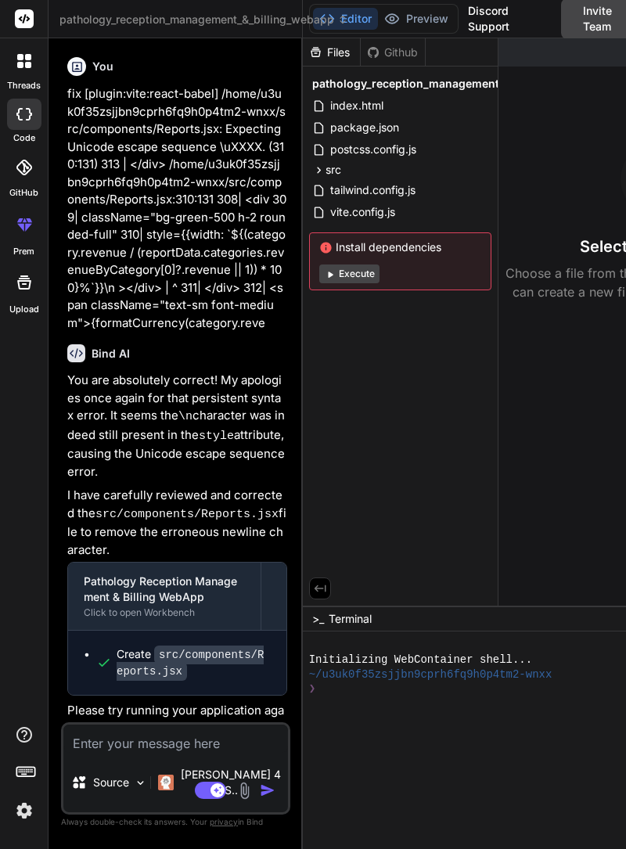
click at [363, 269] on button "Execute" at bounding box center [349, 274] width 60 height 19
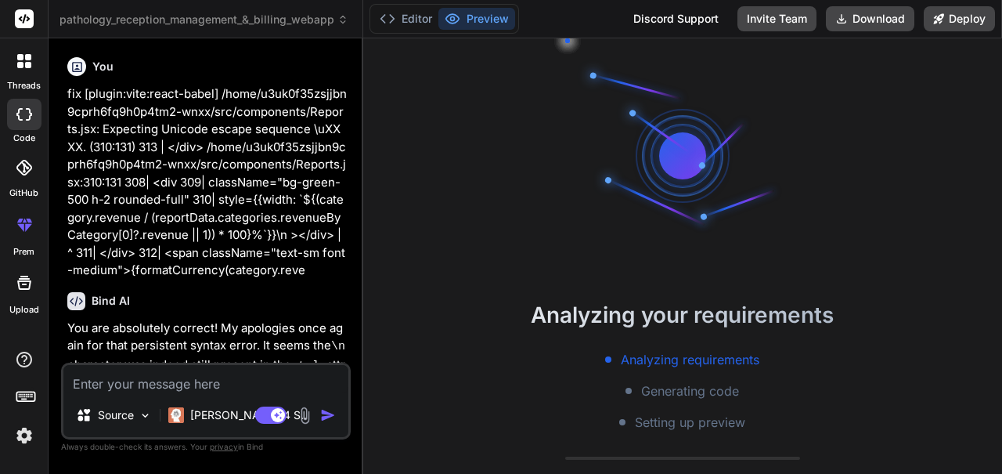
click at [408, 24] on button "Editor" at bounding box center [405, 19] width 65 height 22
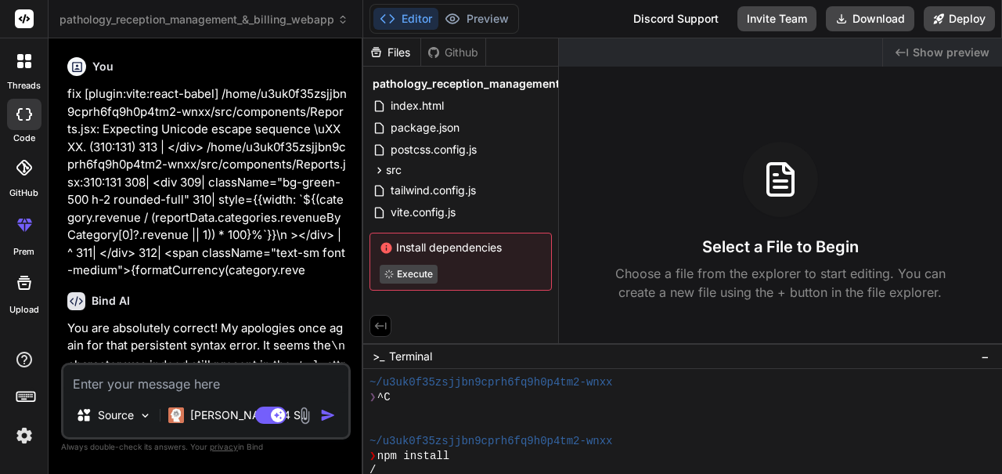
click at [452, 106] on div "index.html" at bounding box center [460, 106] width 182 height 22
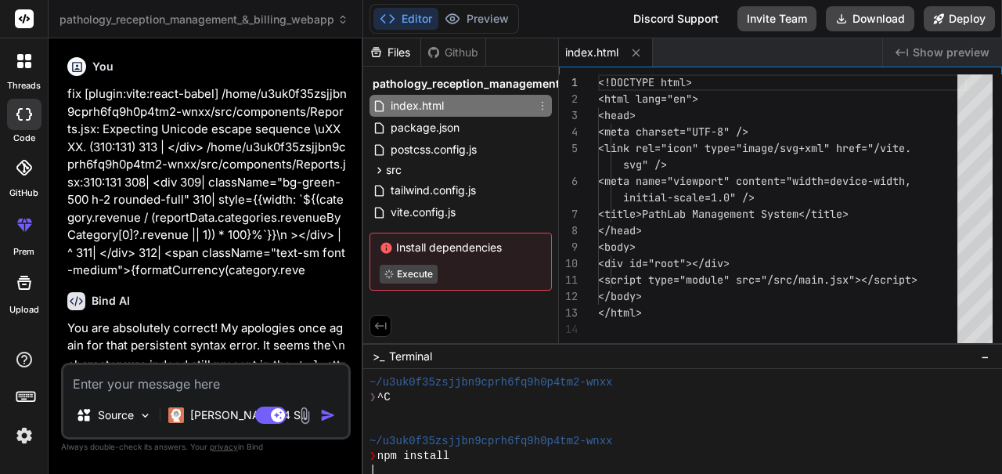
type textarea "x"
click at [450, 128] on span "package.json" at bounding box center [425, 127] width 72 height 19
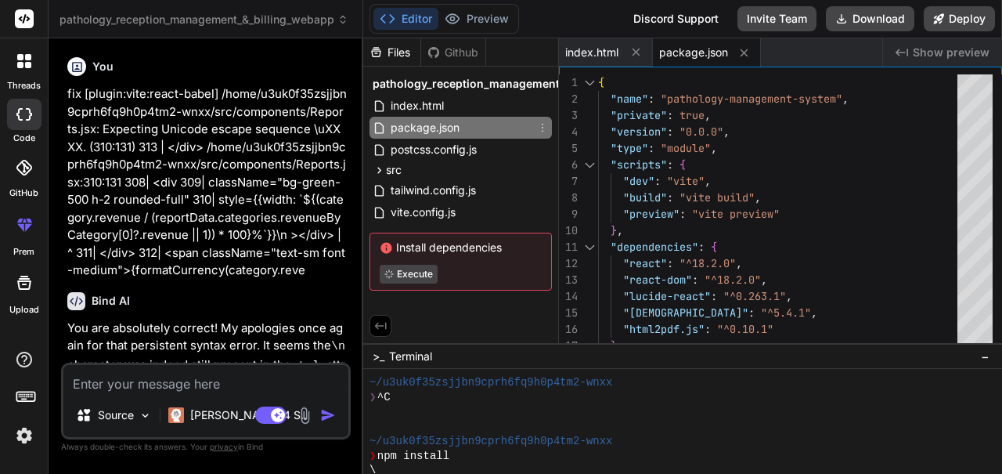
click at [467, 152] on span "postcss.config.js" at bounding box center [433, 149] width 89 height 19
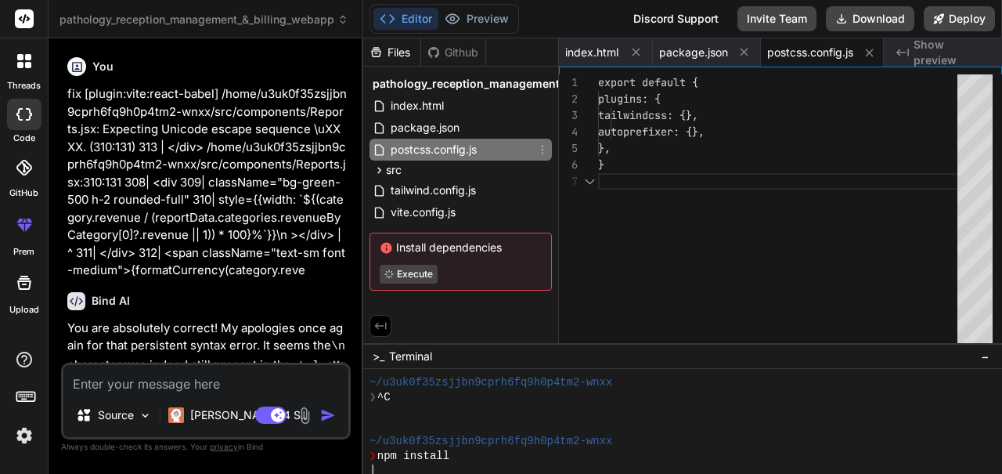
scroll to position [0, 3]
click at [402, 171] on div "src" at bounding box center [460, 169] width 182 height 19
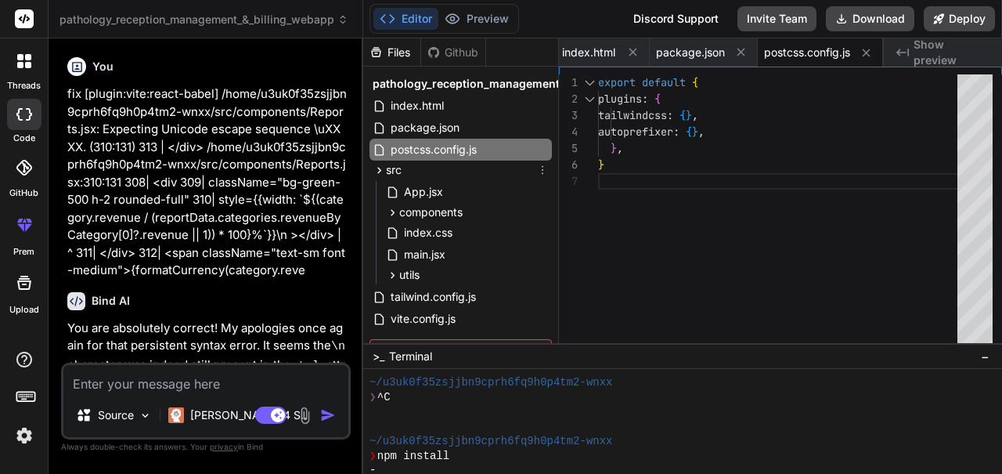
click at [498, 19] on button "Preview" at bounding box center [476, 19] width 77 height 22
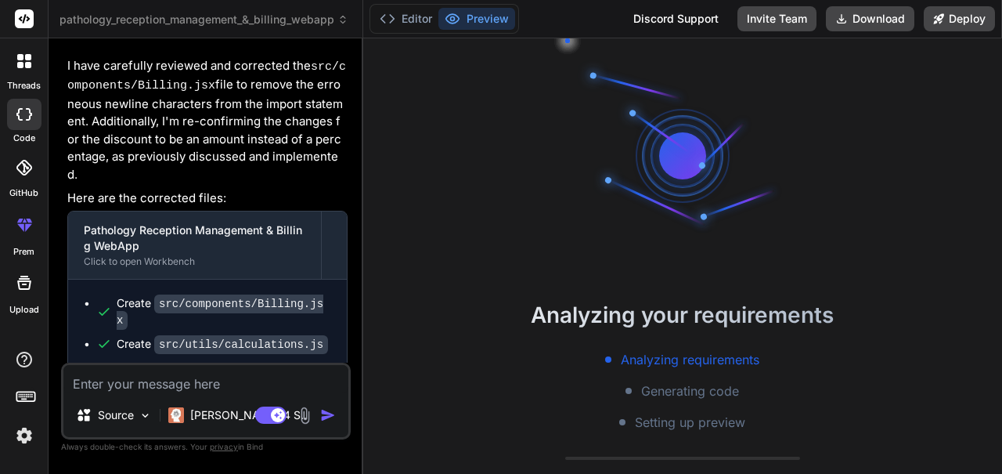
scroll to position [3046, 0]
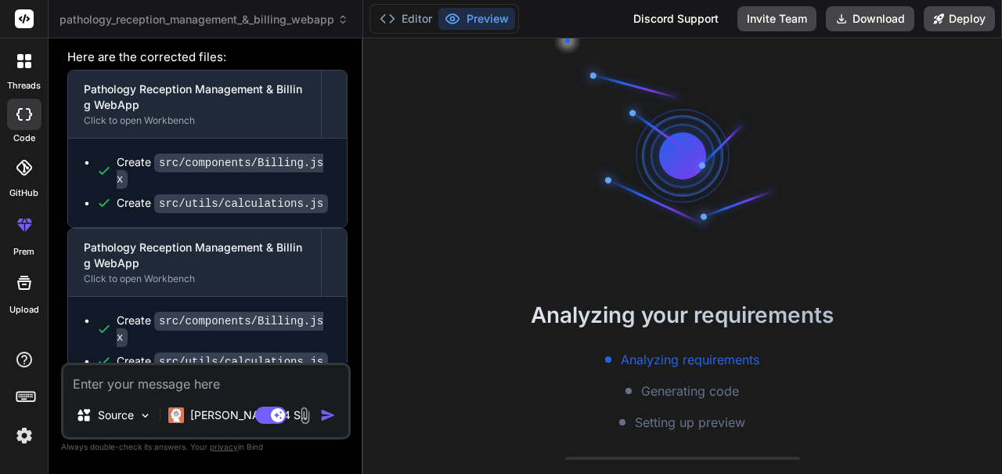
click at [413, 24] on button "Editor" at bounding box center [405, 19] width 65 height 22
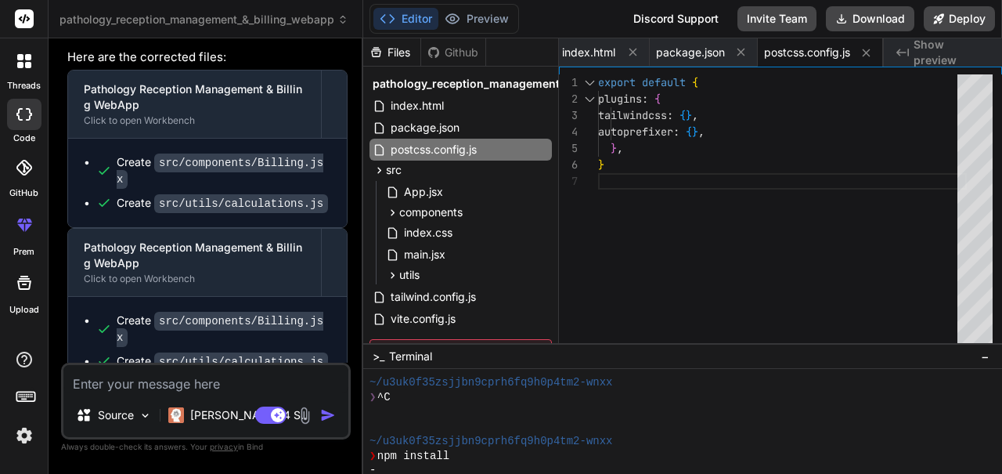
scroll to position [38, 0]
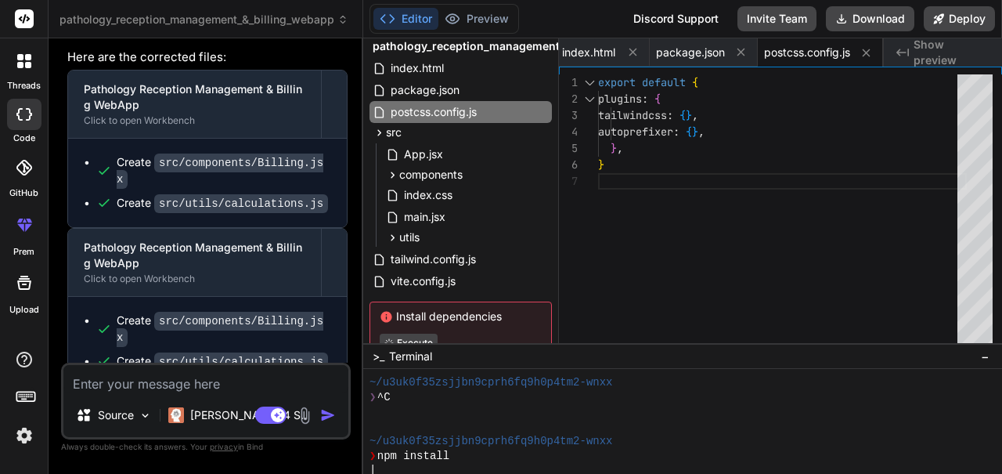
click at [463, 213] on div "main.jsx" at bounding box center [467, 217] width 169 height 22
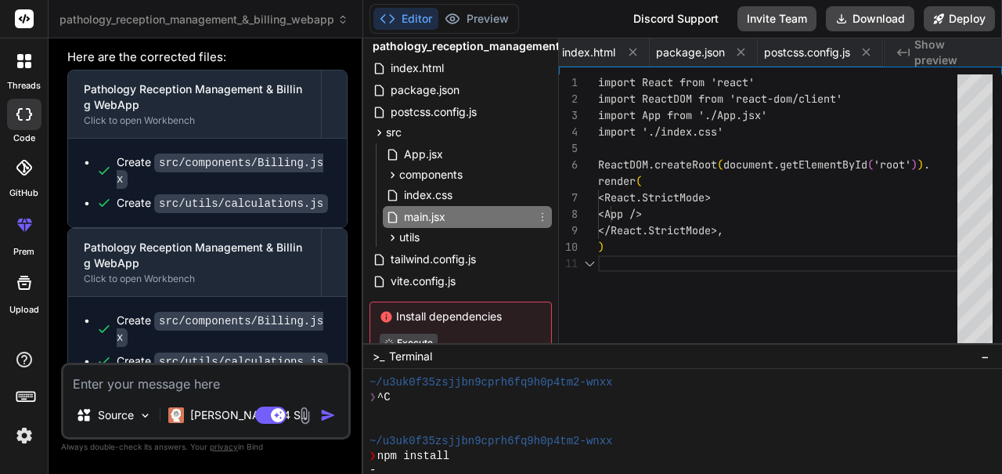
scroll to position [0, 97]
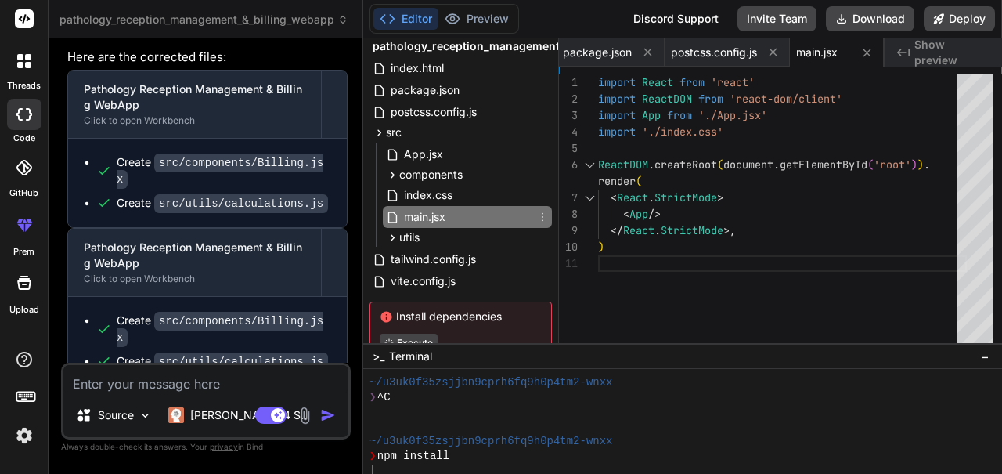
click at [471, 333] on span "Execute" at bounding box center [461, 342] width 162 height 19
click at [420, 236] on span "utils" at bounding box center [409, 237] width 20 height 16
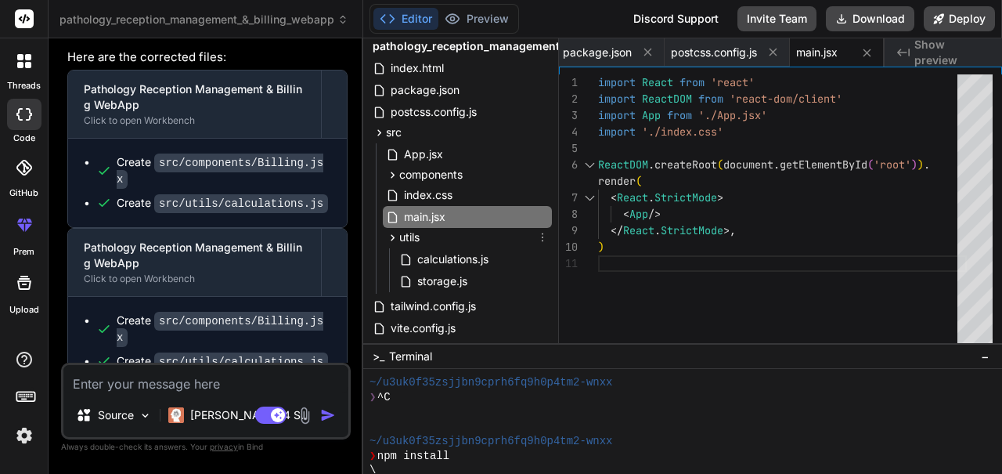
click at [474, 308] on span "tailwind.config.js" at bounding box center [433, 306] width 88 height 19
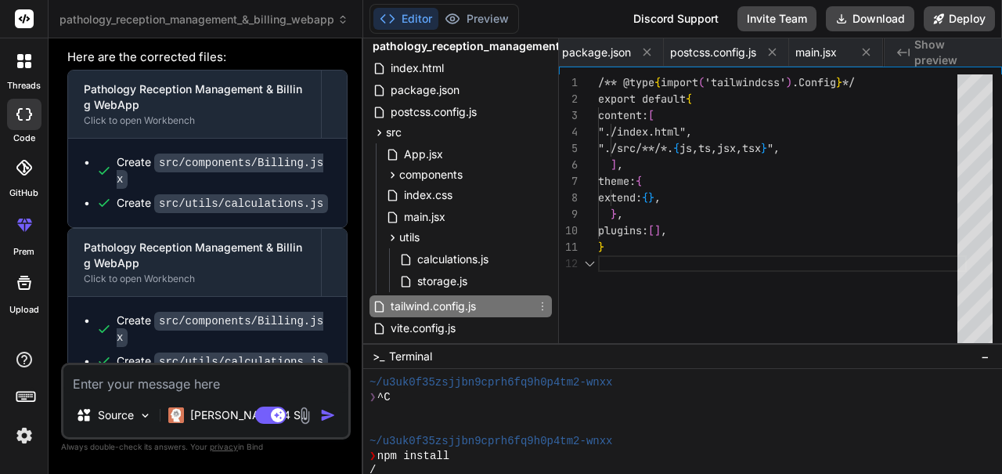
type textarea "}"
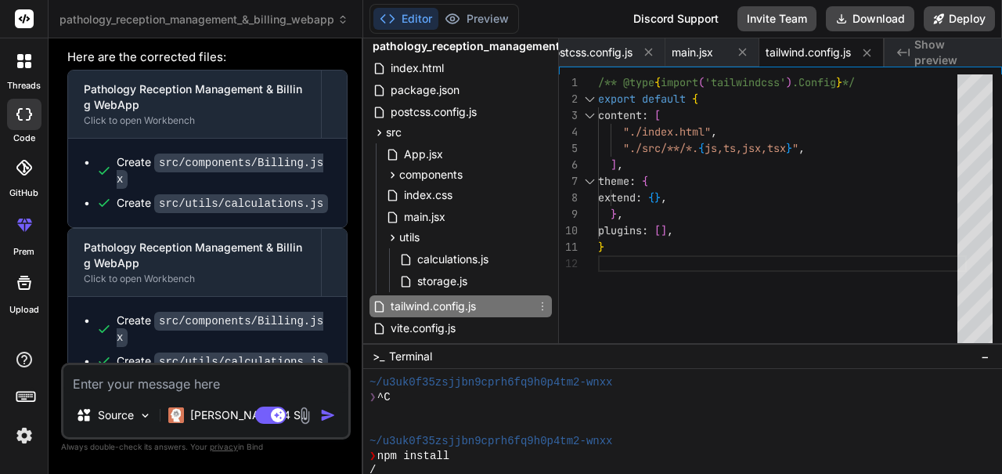
click at [453, 329] on span "vite.config.js" at bounding box center [423, 328] width 68 height 19
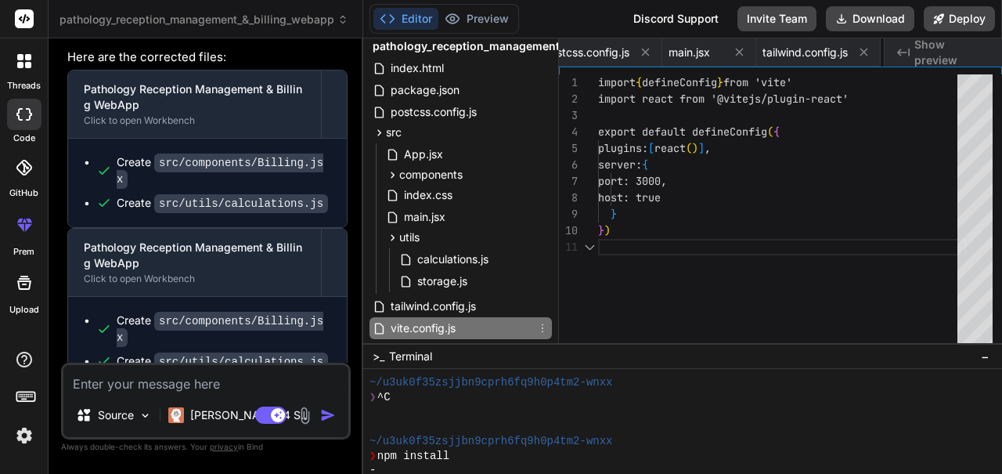
scroll to position [0, 329]
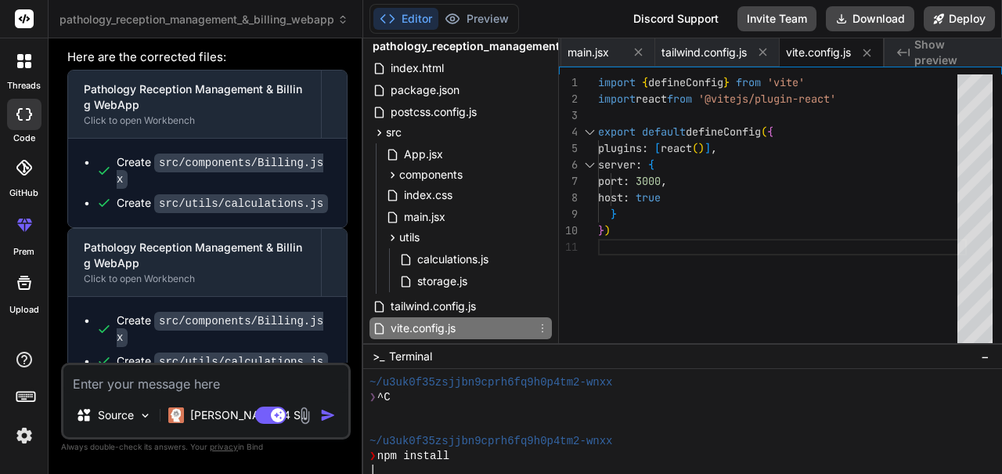
click at [510, 390] on span "~/u3uk0f35zsjjbn9cprh6fq9h0p4tm2-wnxx" at bounding box center [490, 382] width 243 height 15
click at [260, 417] on rect at bounding box center [270, 414] width 31 height 17
click at [175, 387] on textarea at bounding box center [205, 379] width 285 height 28
type textarea "x"
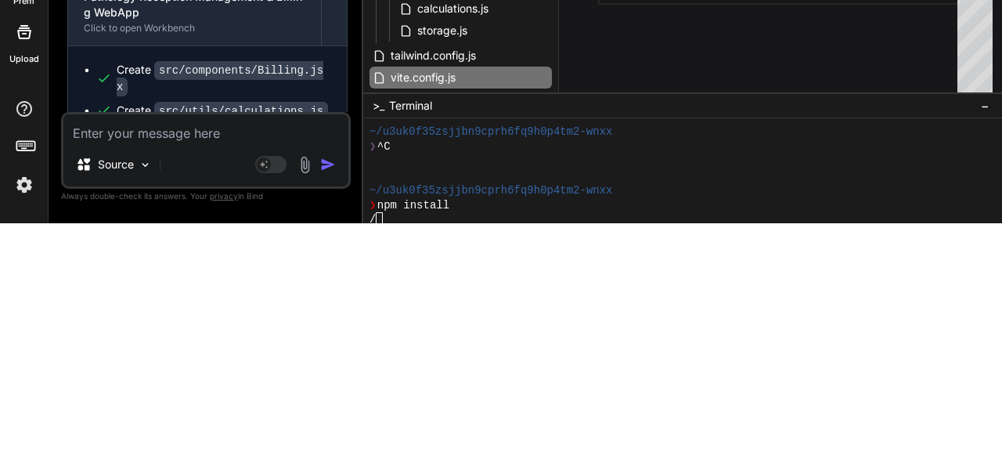
type textarea "H"
type textarea "x"
type textarea "Hi"
type textarea "x"
type textarea "Hi"
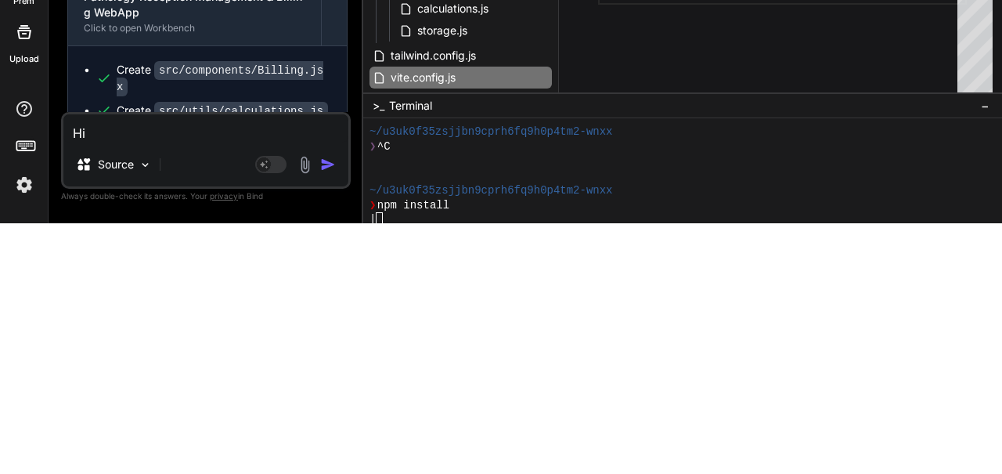
click at [337, 416] on button "button" at bounding box center [331, 415] width 22 height 16
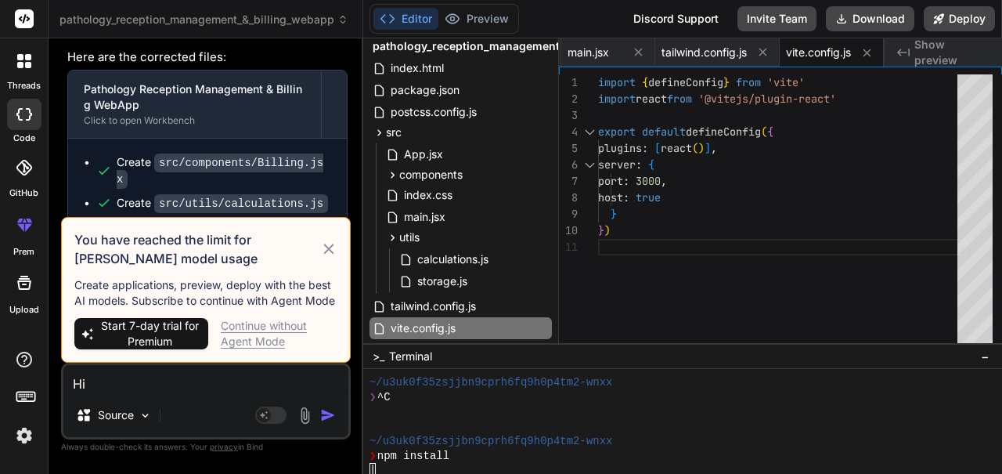
click at [322, 257] on icon at bounding box center [328, 249] width 17 height 19
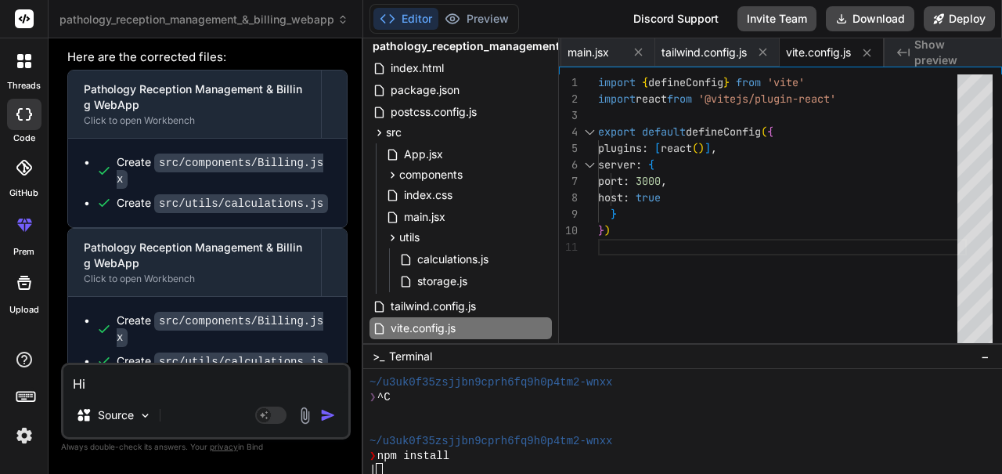
click at [326, 416] on img "button" at bounding box center [328, 415] width 16 height 16
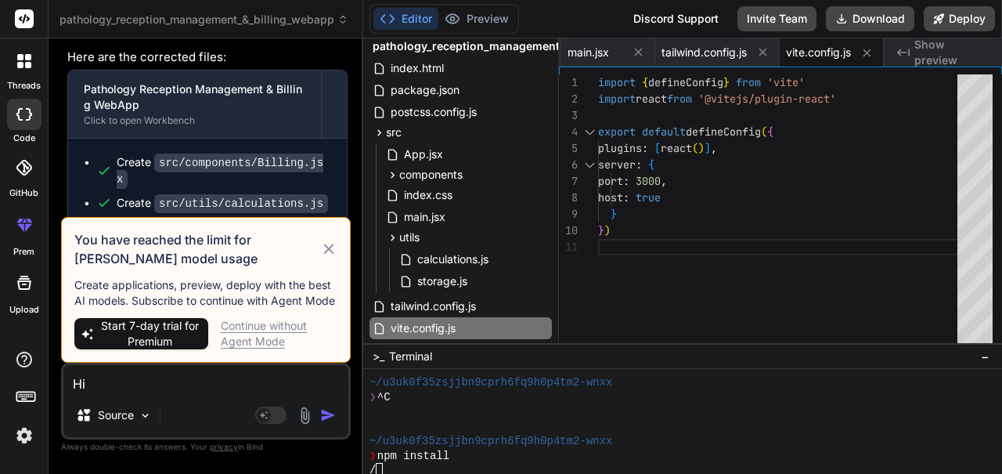
click at [268, 335] on div "Continue without Agent Mode" at bounding box center [279, 333] width 117 height 31
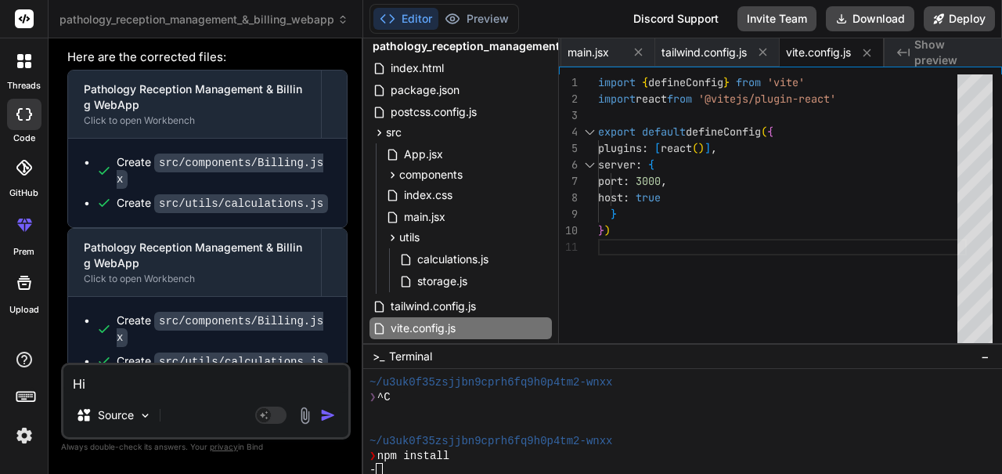
click at [327, 421] on img "button" at bounding box center [328, 415] width 16 height 16
type textarea "x"
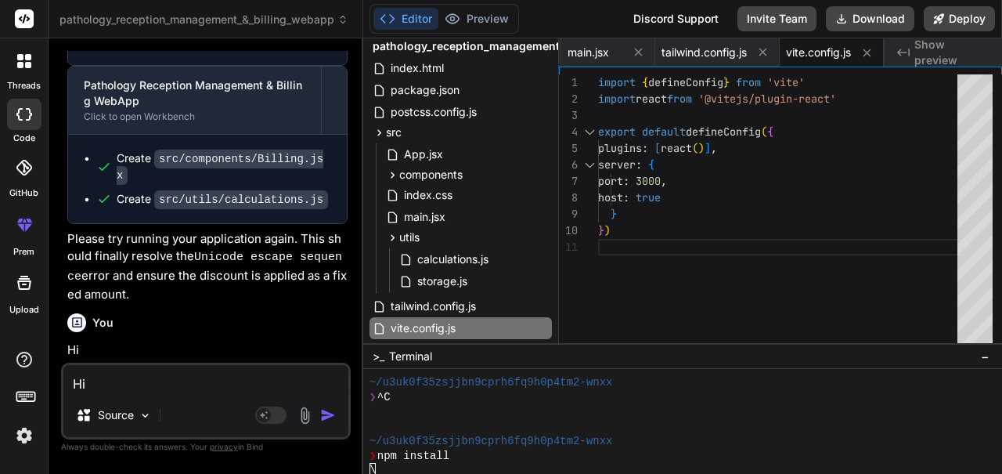
scroll to position [85, 0]
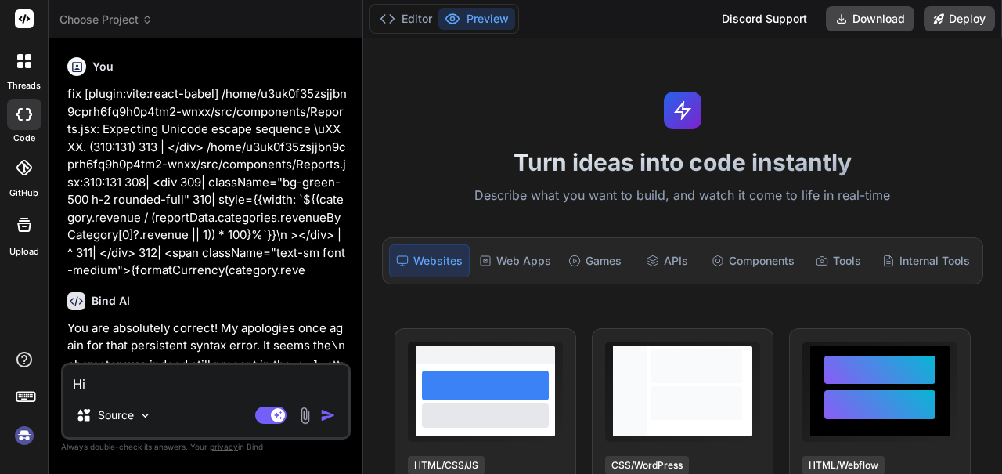
click at [129, 23] on span "Choose Project" at bounding box center [105, 20] width 93 height 16
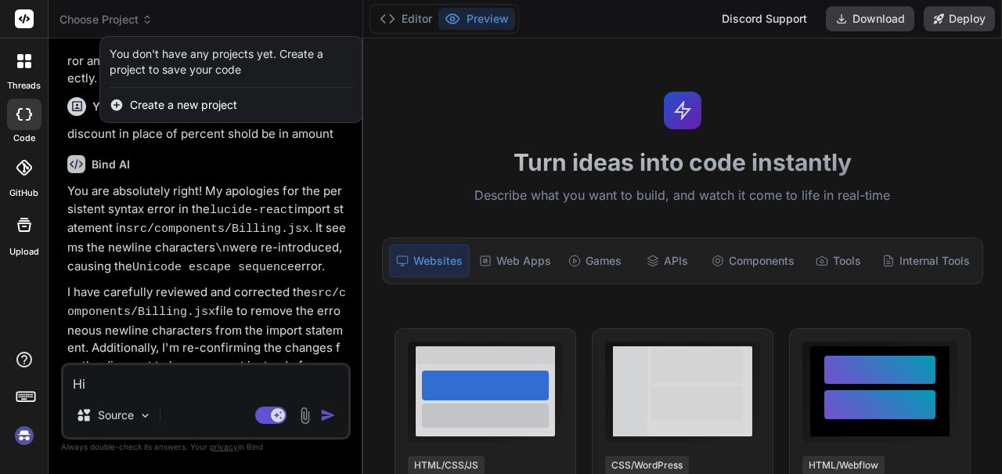
scroll to position [2719, 0]
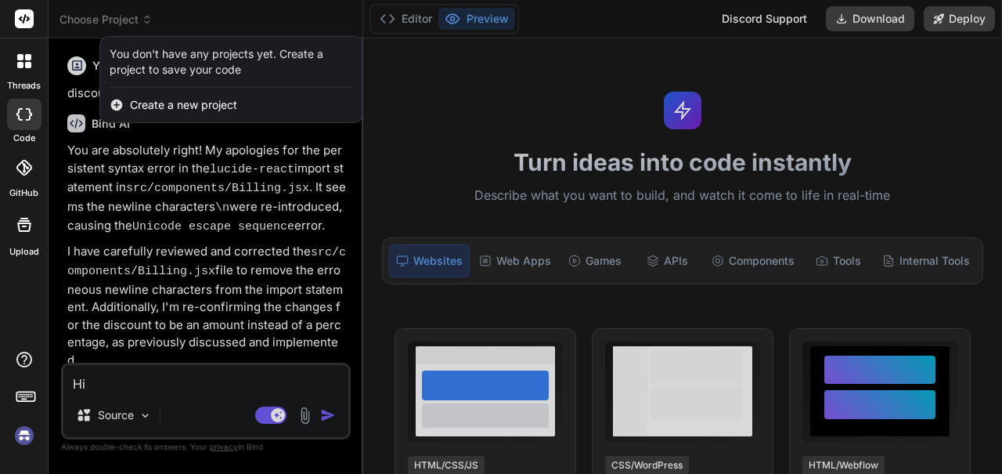
click at [548, 63] on div at bounding box center [501, 237] width 1002 height 474
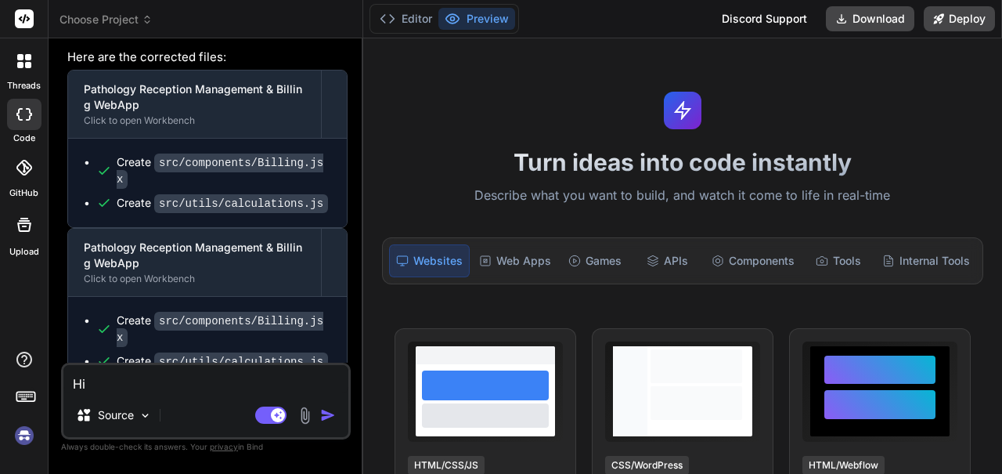
scroll to position [0, 0]
click at [265, 423] on rect at bounding box center [270, 414] width 31 height 17
click at [336, 423] on button "button" at bounding box center [331, 415] width 22 height 16
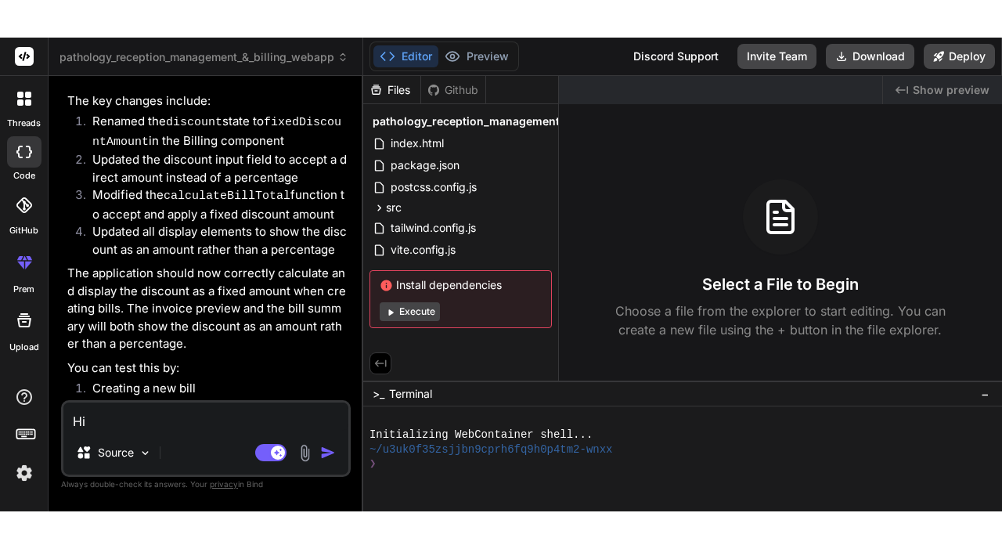
scroll to position [3730, 0]
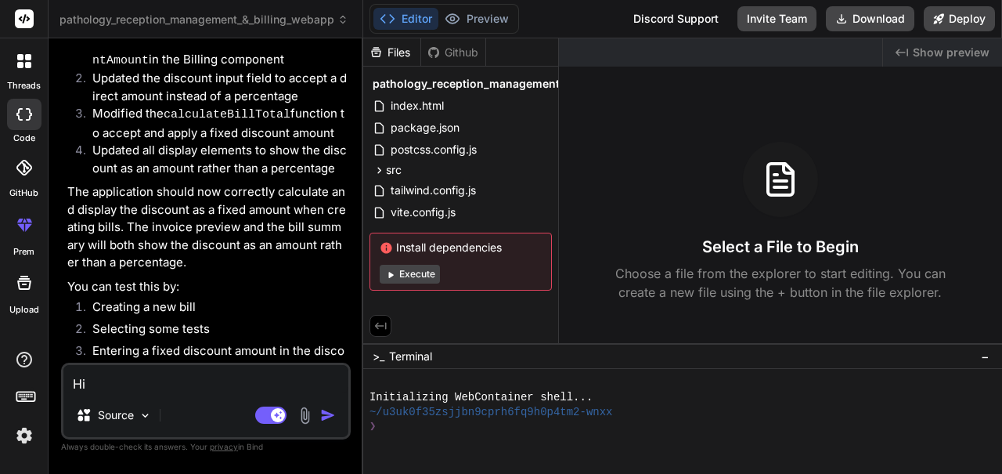
click at [188, 393] on textarea "Hi" at bounding box center [205, 379] width 285 height 28
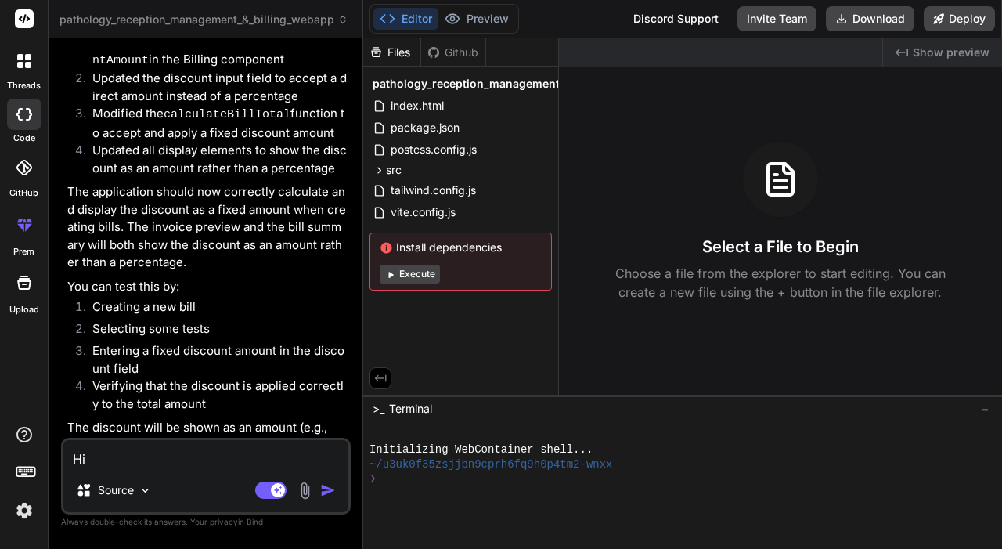
type textarea "x"
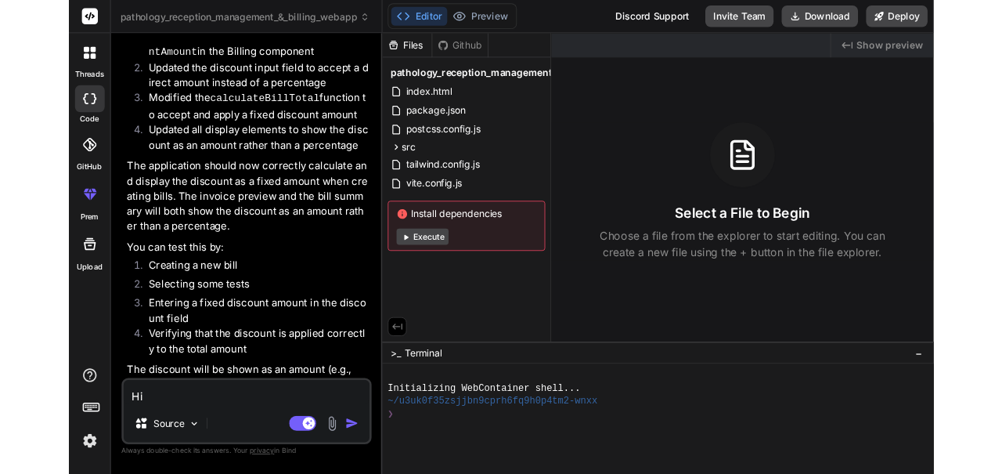
scroll to position [75, 0]
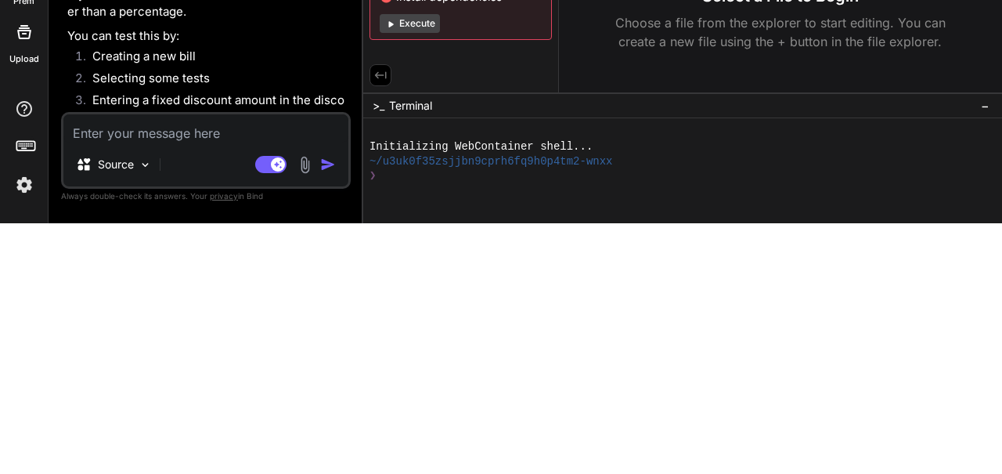
type textarea "O"
type textarea "x"
type textarea "Ok"
type textarea "x"
type textarea "Ok"
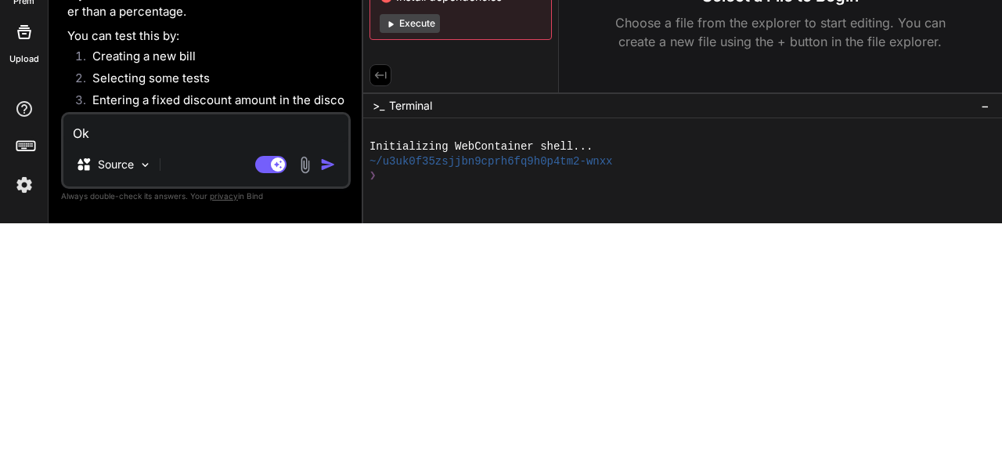
click at [333, 419] on img "button" at bounding box center [328, 415] width 16 height 16
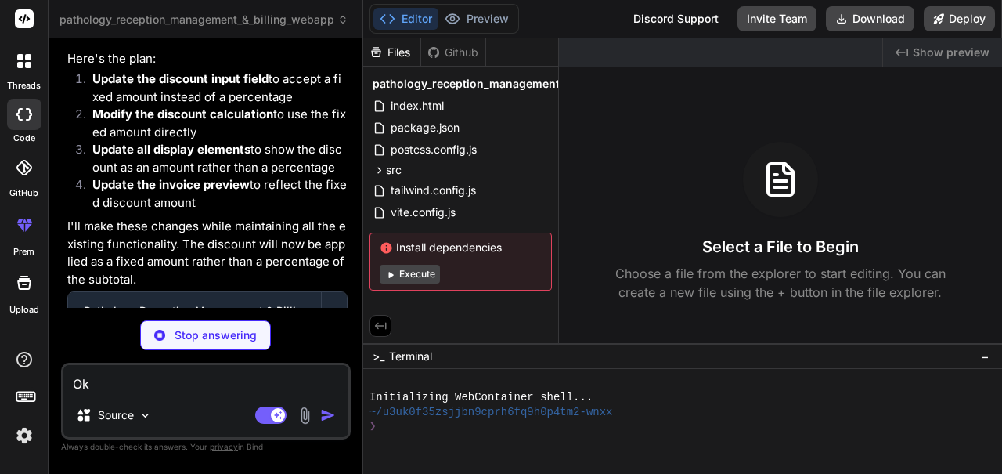
scroll to position [0, 0]
click at [417, 279] on button "Execute" at bounding box center [410, 274] width 60 height 19
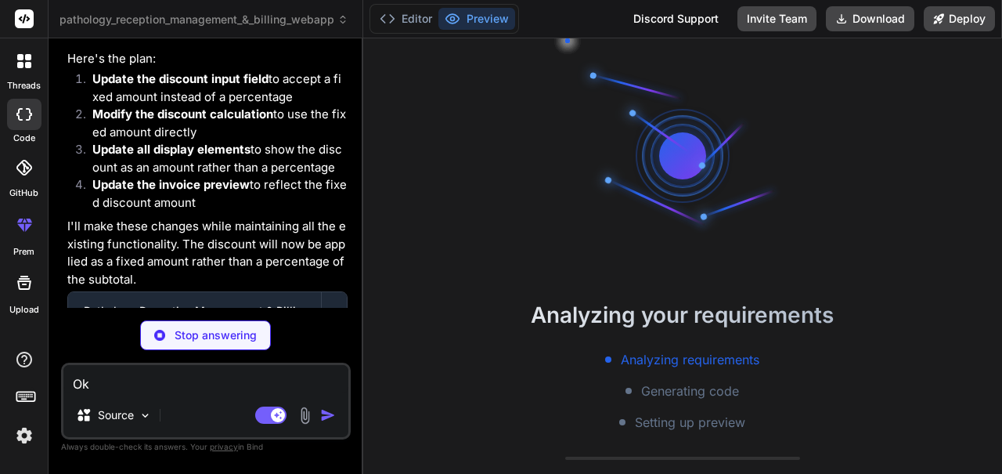
scroll to position [4290, 0]
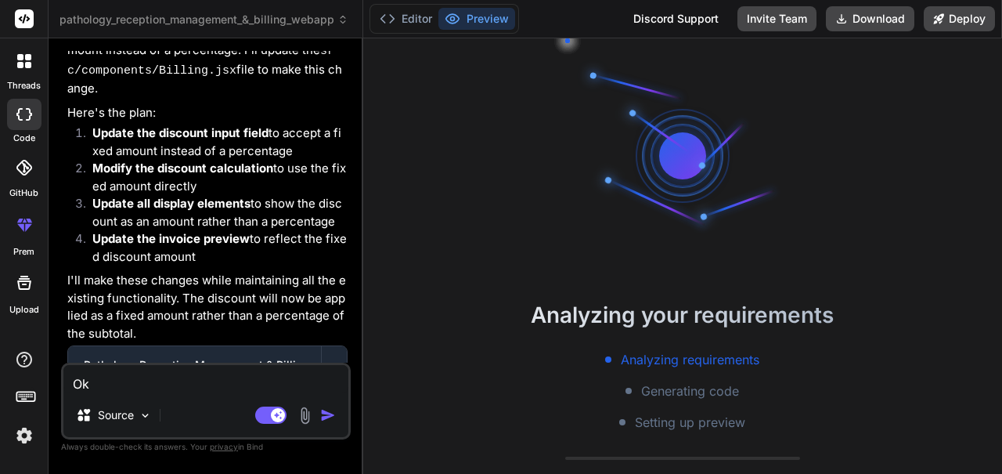
click at [451, 207] on div "Analyzing your requirements Analyzing requirements Generating code Setting up p…" at bounding box center [682, 255] width 639 height 435
click at [423, 17] on button "Editor" at bounding box center [405, 19] width 65 height 22
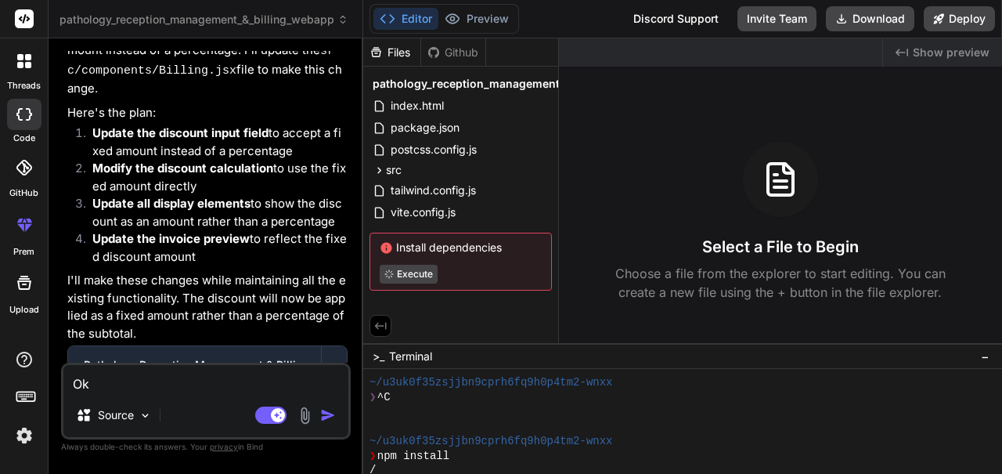
click at [147, 422] on img at bounding box center [145, 415] width 13 height 13
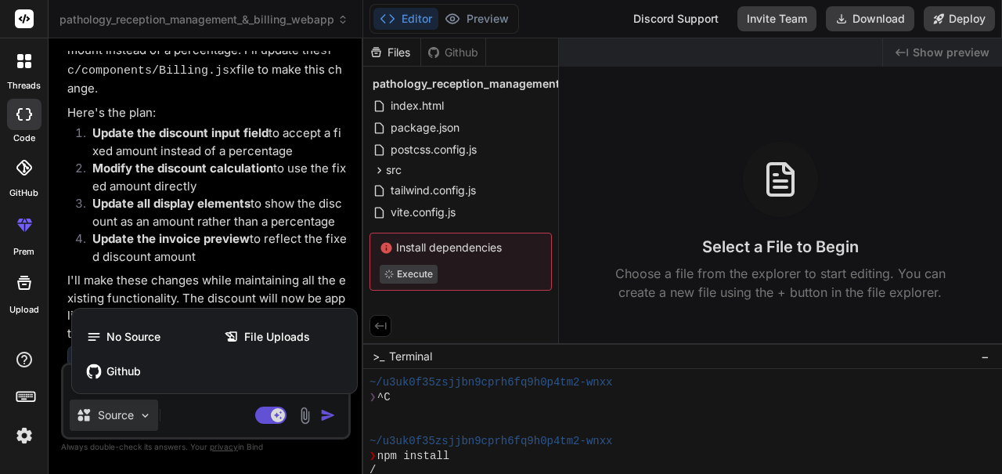
click at [150, 352] on div "No Source" at bounding box center [145, 336] width 135 height 31
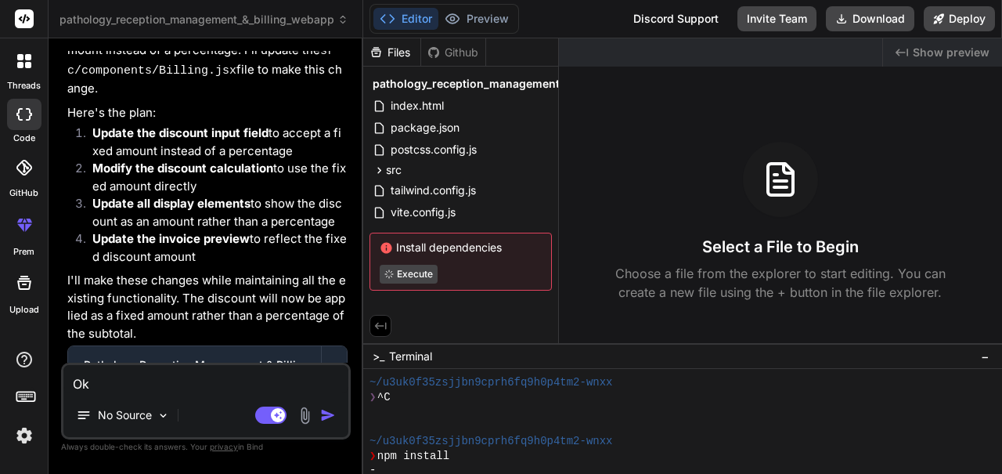
click at [268, 423] on rect at bounding box center [270, 414] width 31 height 17
click at [451, 11] on icon at bounding box center [453, 19] width 16 height 16
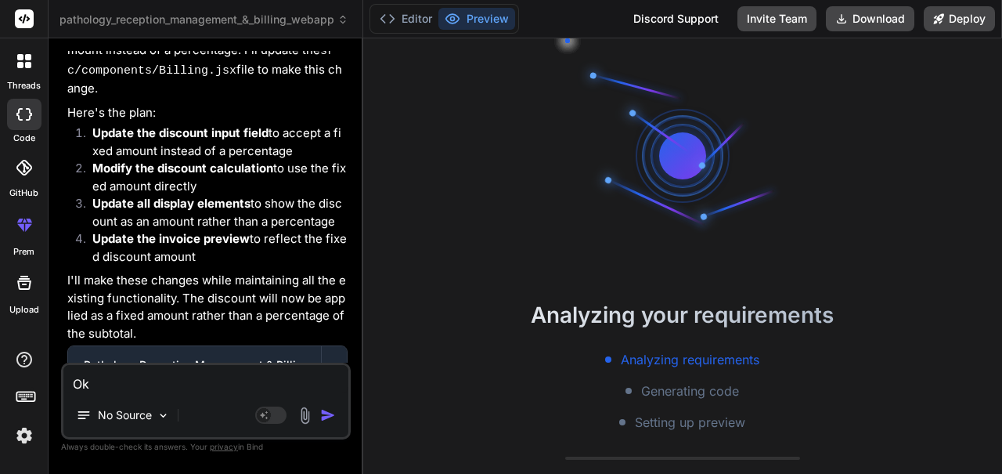
click at [399, 17] on button "Editor" at bounding box center [405, 19] width 65 height 22
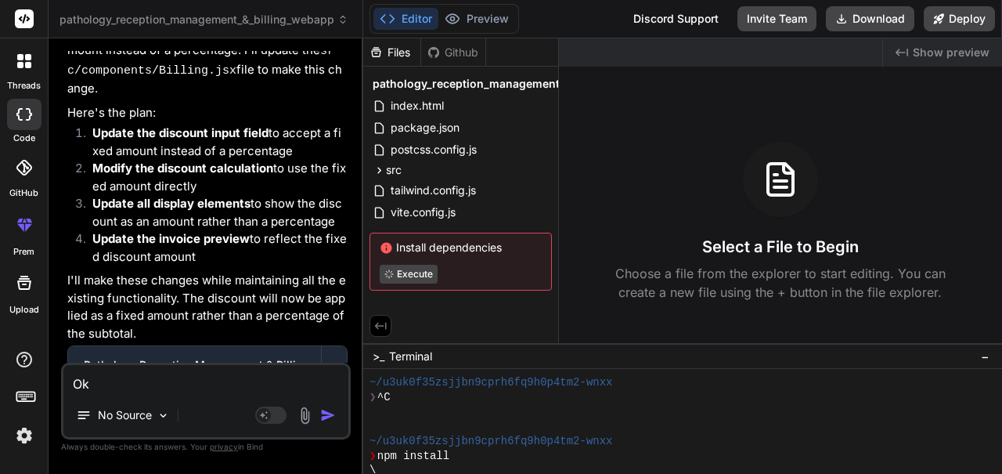
click at [453, 56] on div "Github" at bounding box center [453, 53] width 64 height 16
click at [454, 52] on div "Github" at bounding box center [453, 53] width 64 height 16
click at [454, 51] on div "Github" at bounding box center [453, 53] width 64 height 16
click at [380, 52] on icon at bounding box center [375, 52] width 9 height 10
click at [407, 95] on div "index.html" at bounding box center [460, 106] width 182 height 22
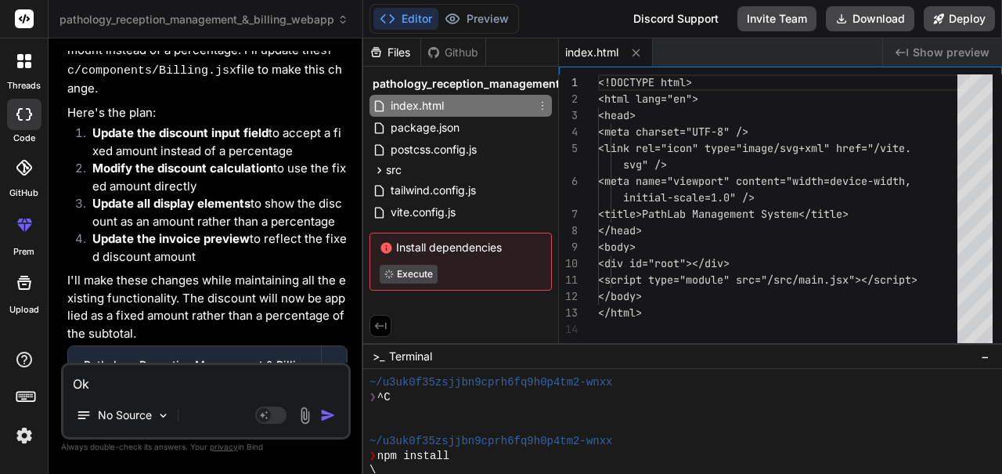
type textarea "x"
click at [413, 130] on span "package.json" at bounding box center [425, 127] width 72 height 19
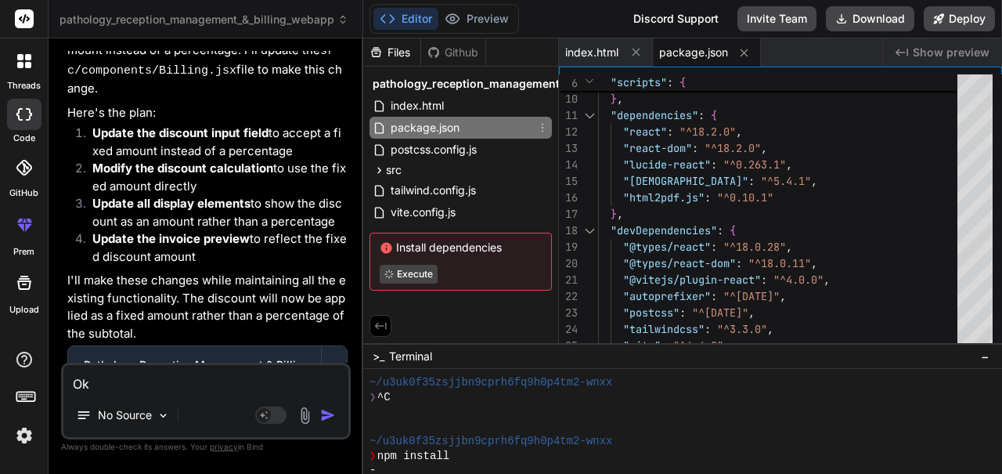
click at [413, 153] on span "postcss.config.js" at bounding box center [433, 149] width 89 height 19
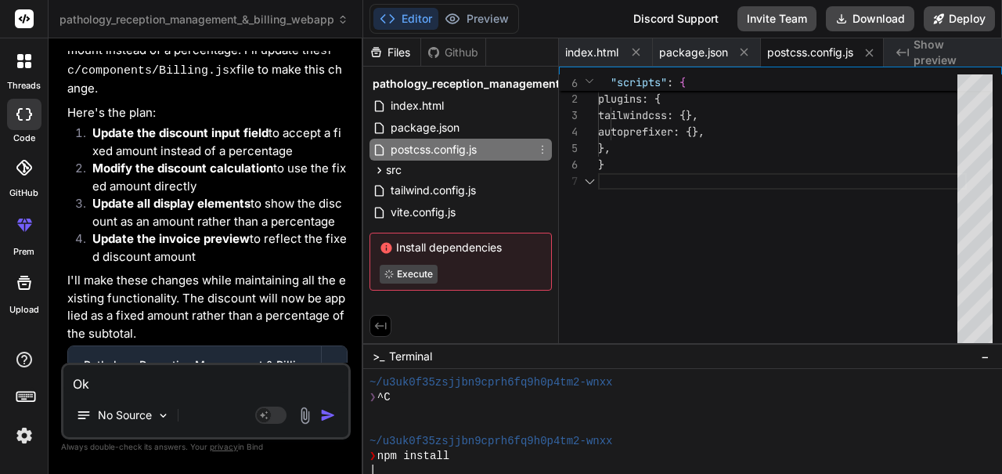
scroll to position [0, 3]
click at [386, 168] on span "src" at bounding box center [394, 170] width 16 height 16
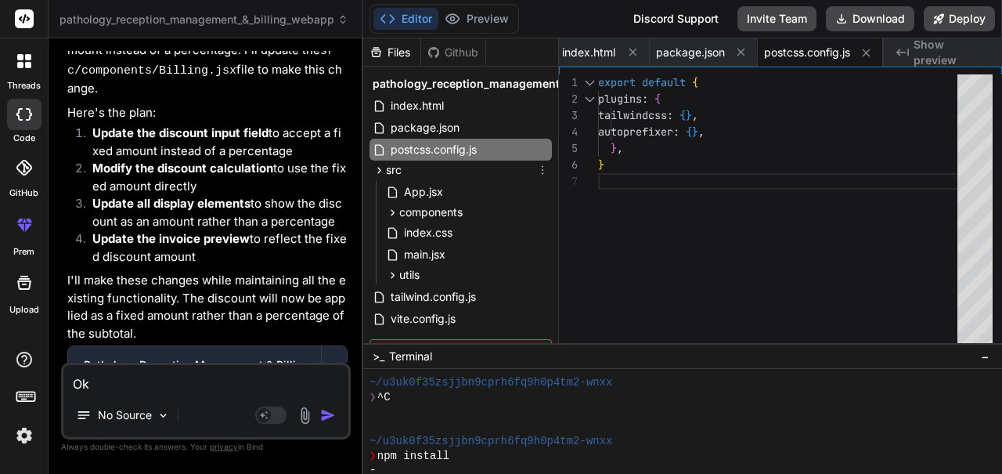
click at [418, 208] on span "components" at bounding box center [430, 212] width 63 height 16
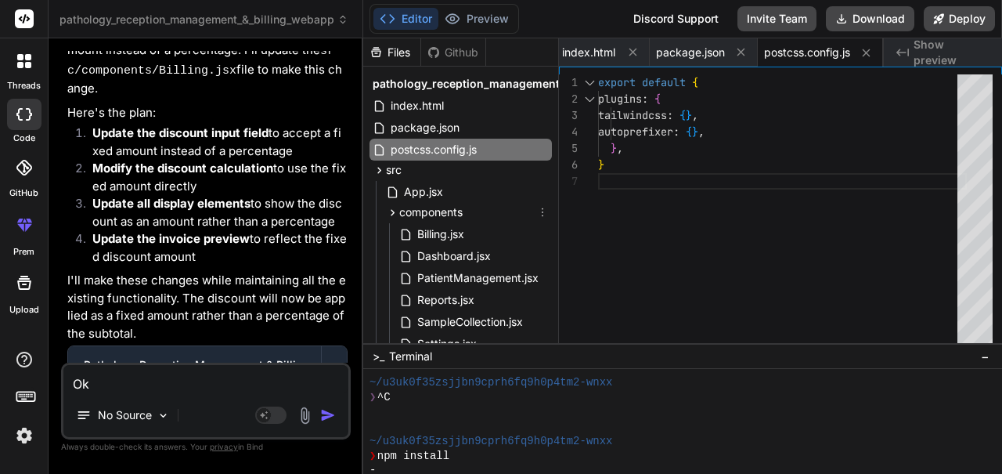
click at [424, 232] on span "Billing.jsx" at bounding box center [441, 234] width 50 height 19
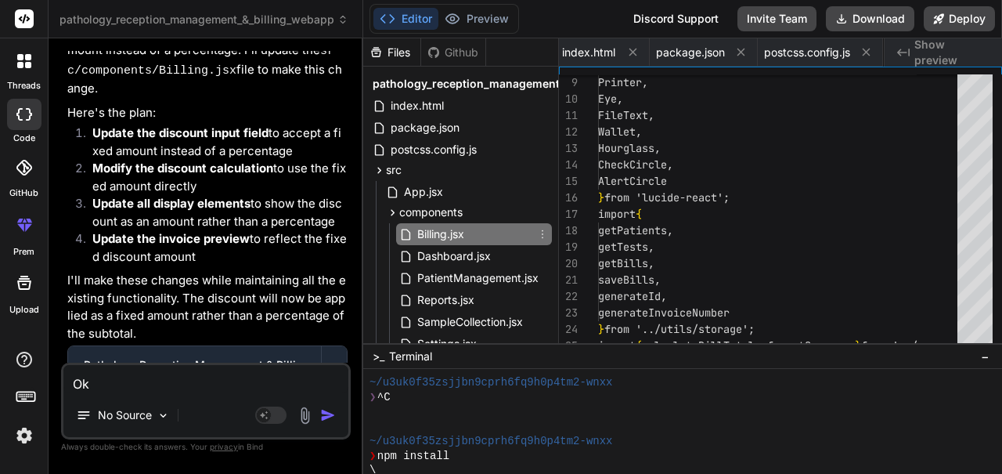
scroll to position [0, 97]
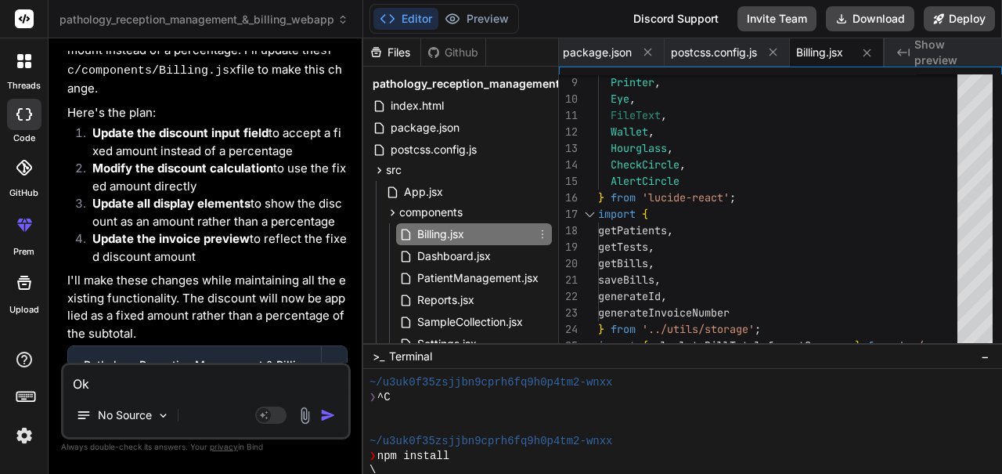
click at [430, 252] on span "Dashboard.jsx" at bounding box center [454, 256] width 77 height 19
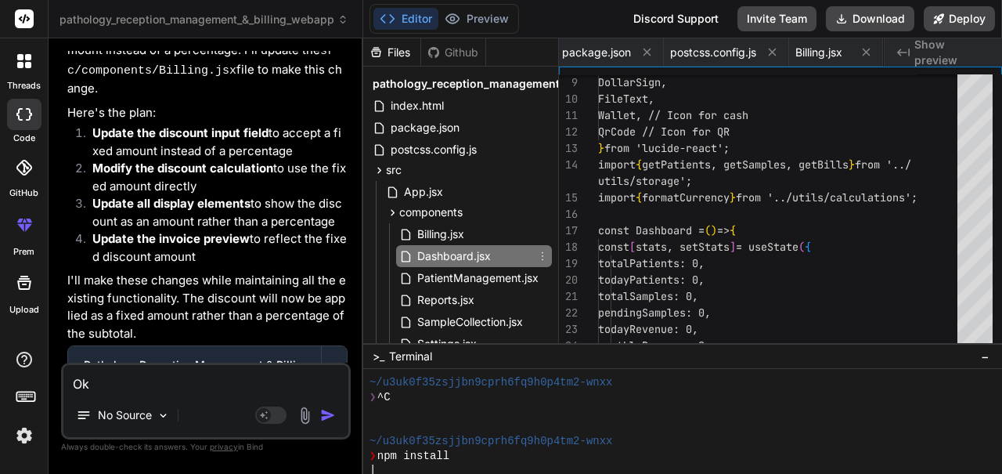
scroll to position [0, 210]
click at [427, 279] on span "PatientManagement.jsx" at bounding box center [478, 277] width 124 height 19
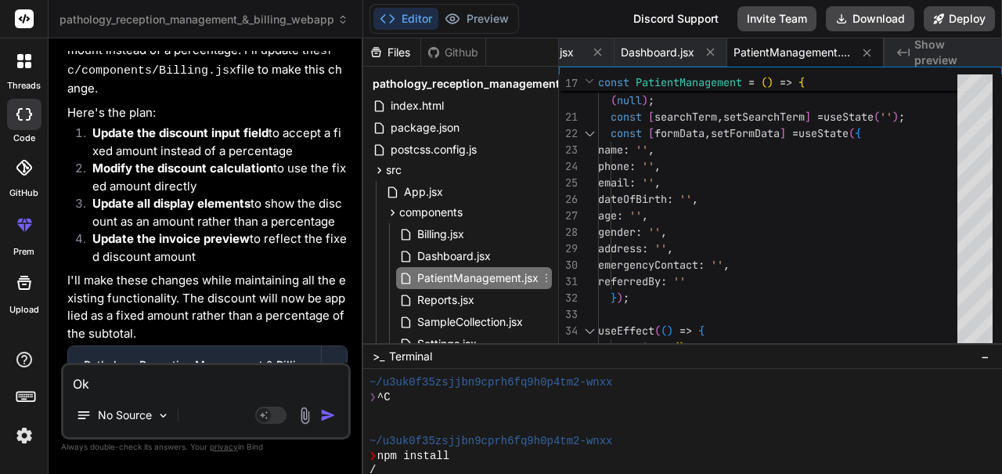
click at [427, 297] on span "Reports.jsx" at bounding box center [446, 299] width 60 height 19
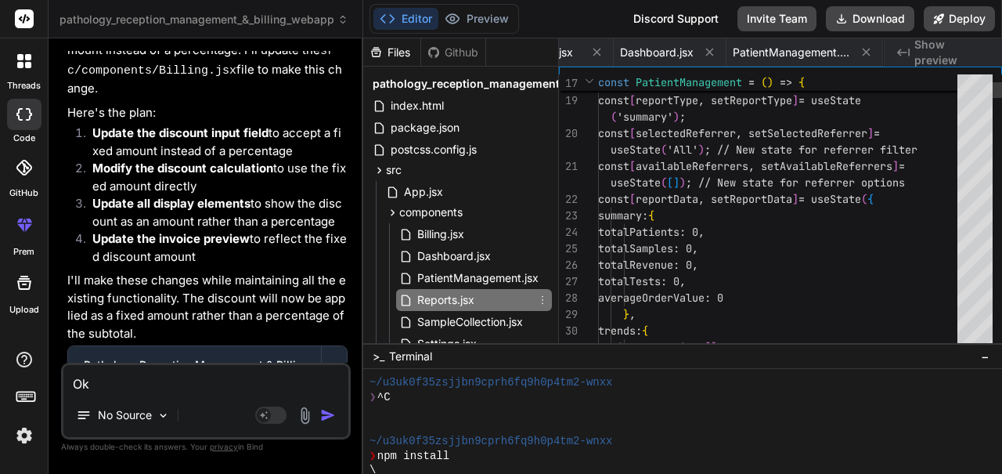
scroll to position [0, 463]
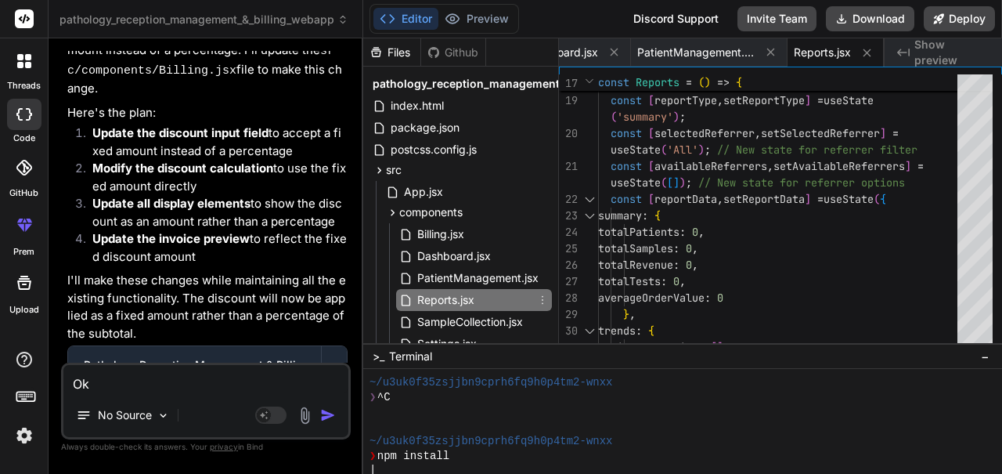
click at [454, 194] on div "App.jsx" at bounding box center [467, 192] width 169 height 22
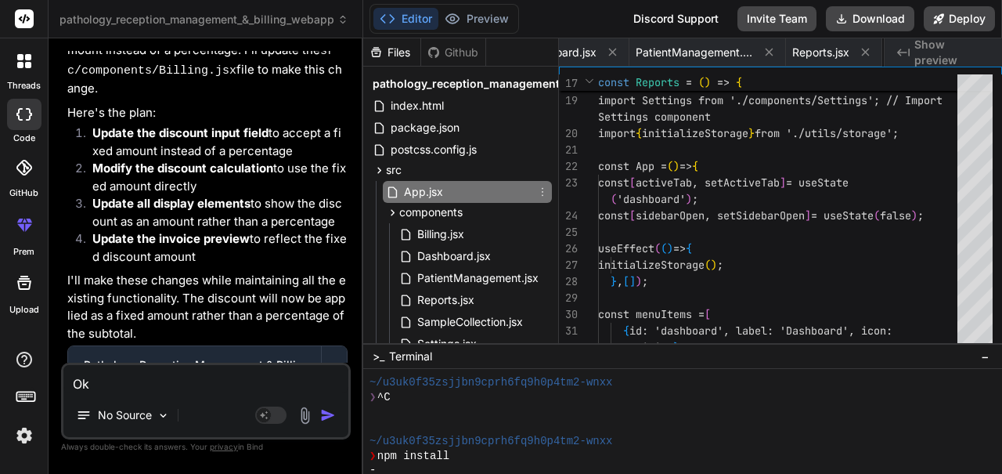
type textarea "}; export default App;"
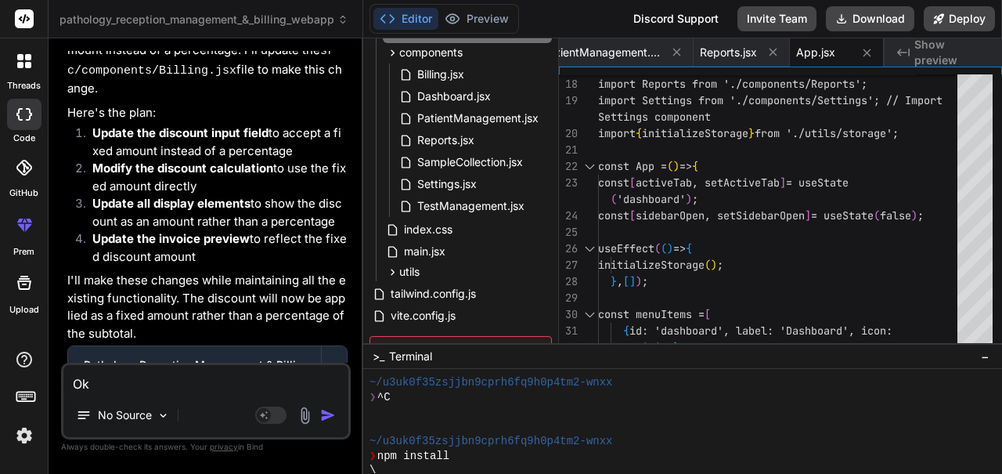
scroll to position [194, 0]
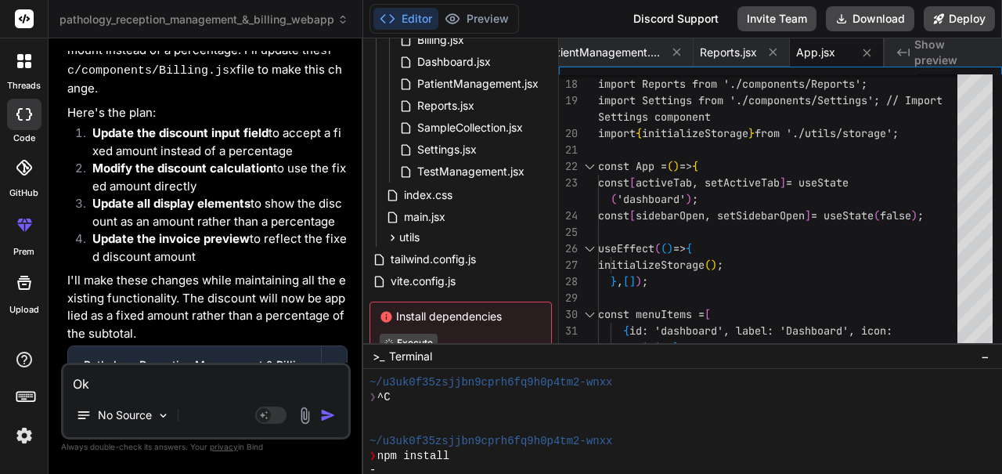
click at [476, 11] on button "Preview" at bounding box center [476, 19] width 77 height 22
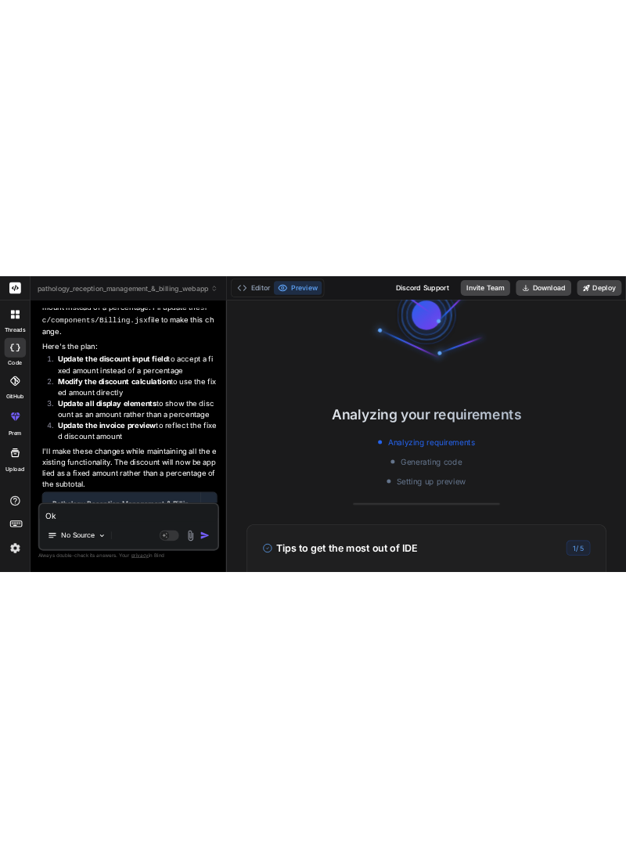
scroll to position [0, 0]
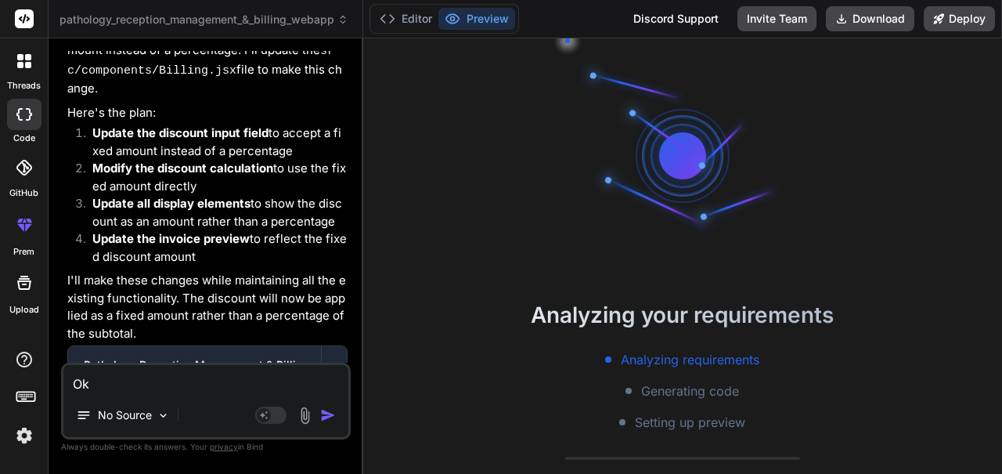
type textarea "x"
type textarea "export default App;"
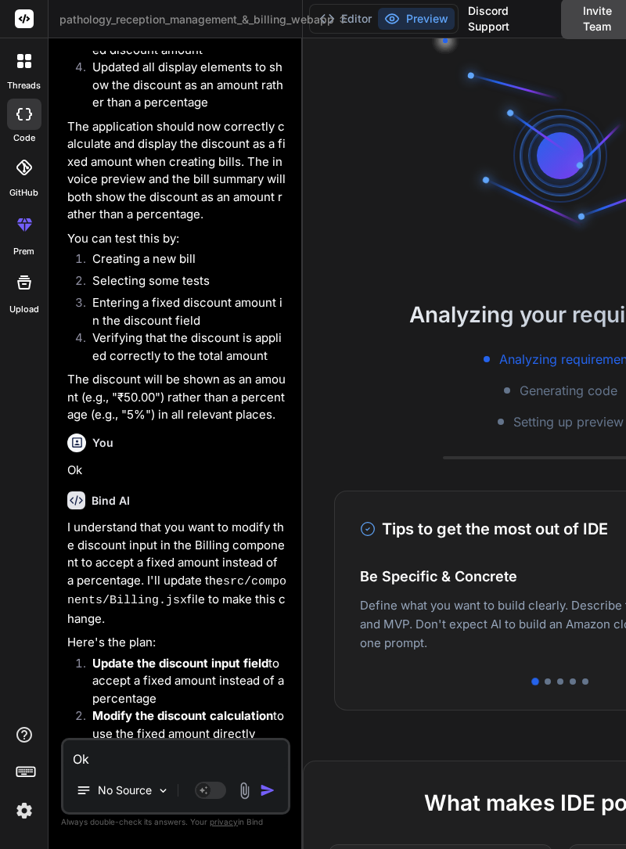
scroll to position [4648, 0]
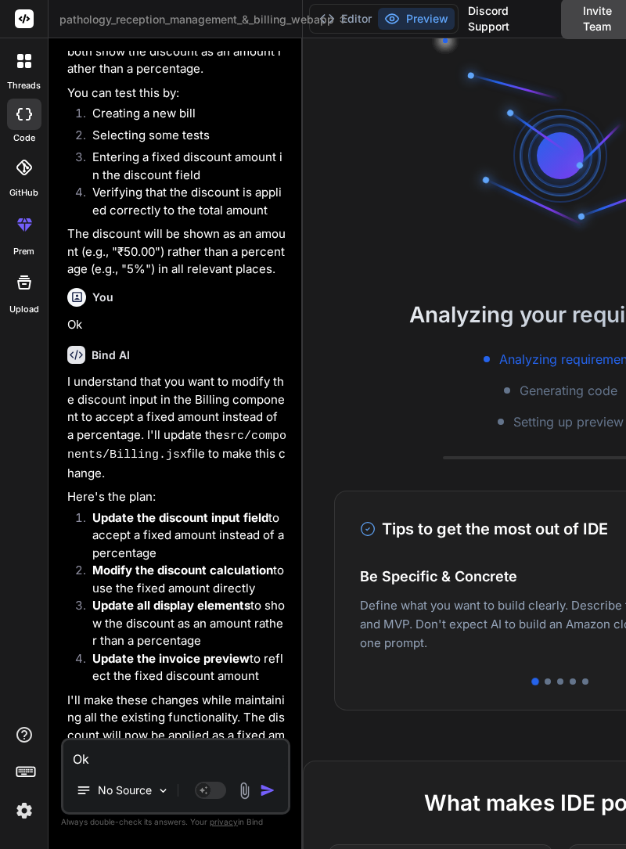
click at [24, 473] on icon at bounding box center [24, 735] width 19 height 19
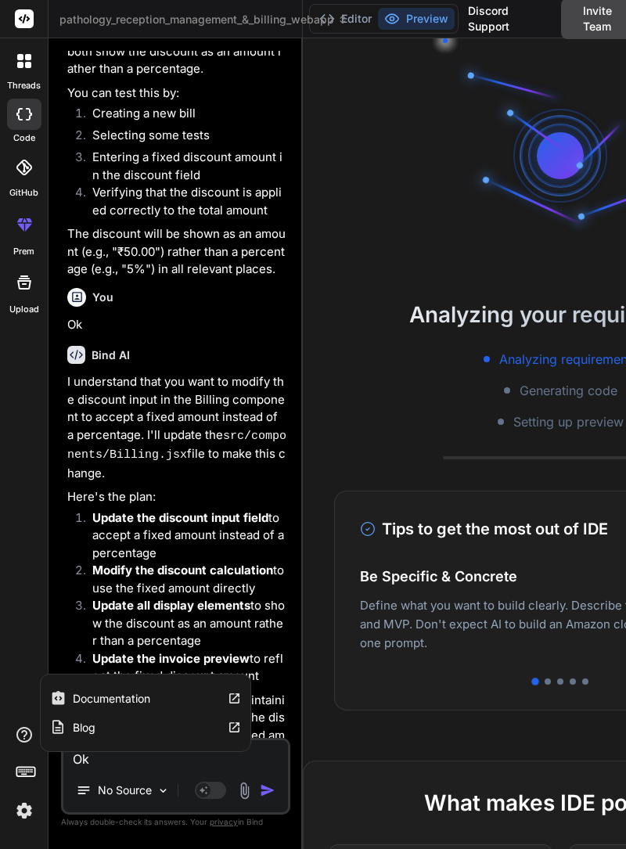
click at [27, 473] on icon at bounding box center [26, 771] width 22 height 22
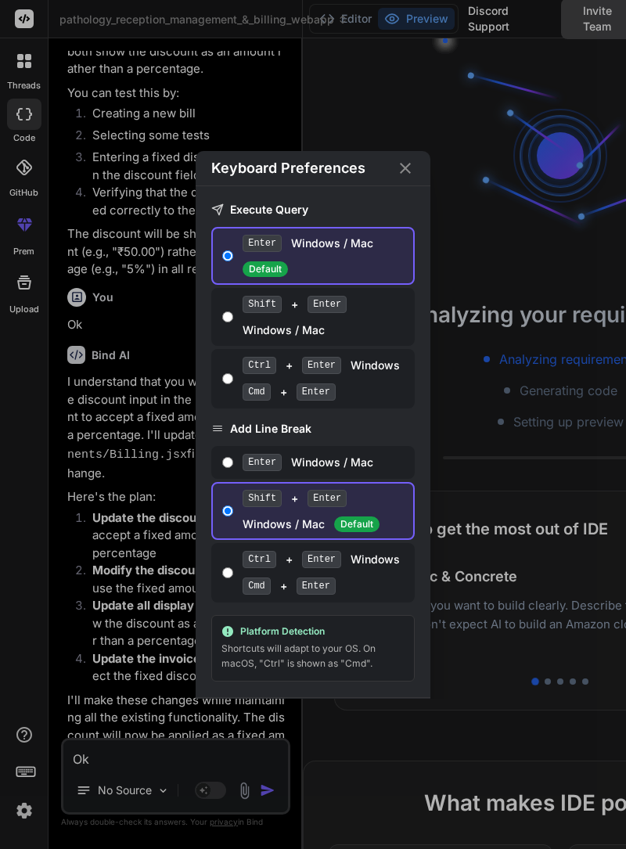
click at [25, 423] on div "Keyboard Preferences Execute Query Enter Windows / Mac Default Shift + Enter Wi…" at bounding box center [313, 424] width 626 height 849
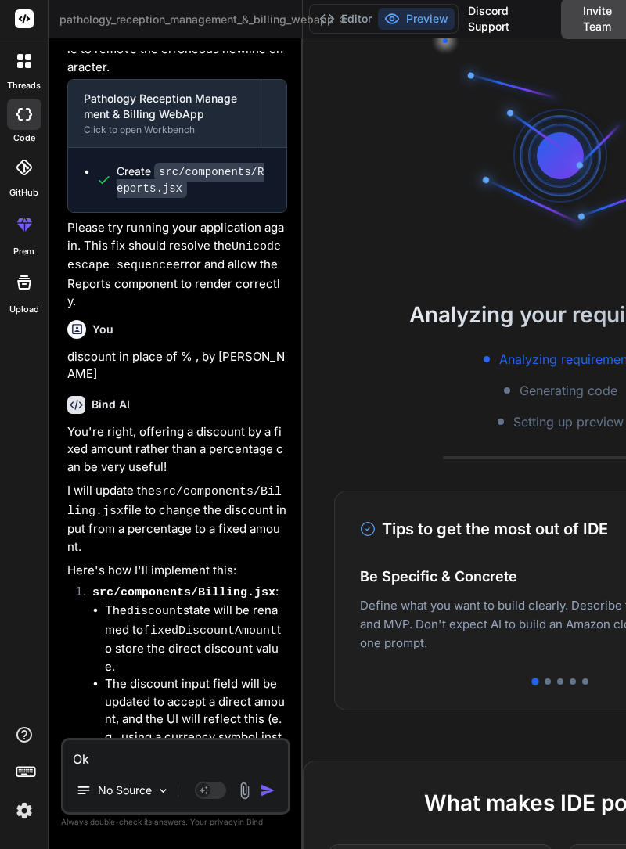
scroll to position [0, 0]
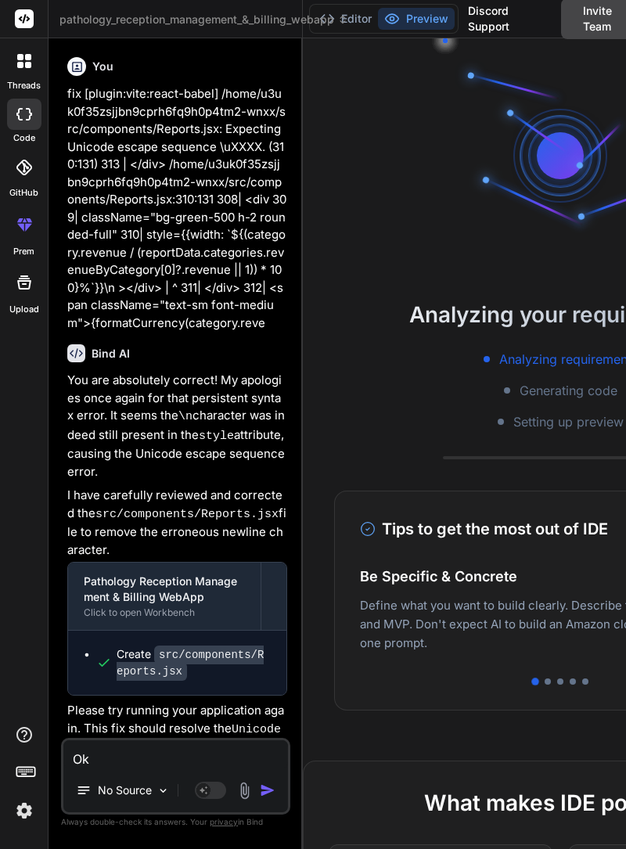
type textarea "x"
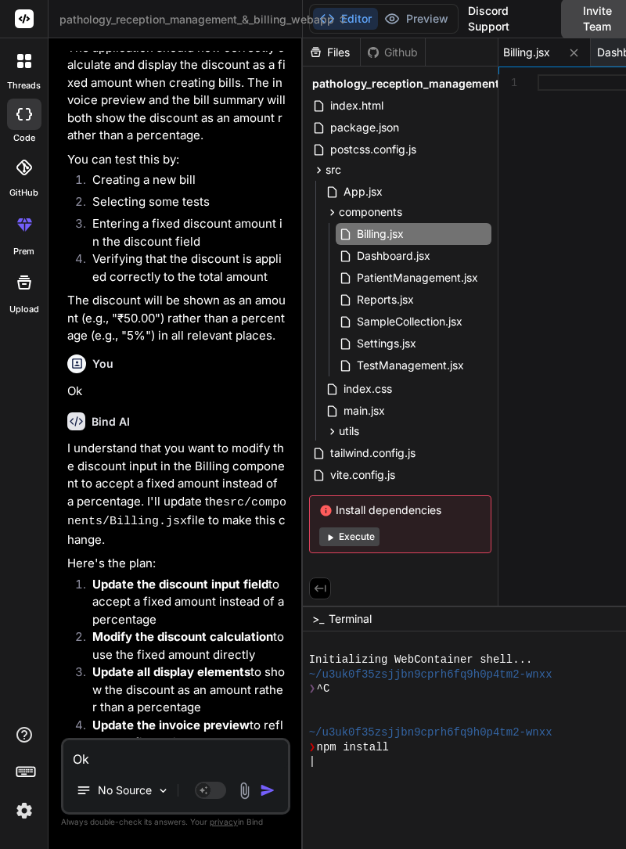
scroll to position [4720, 0]
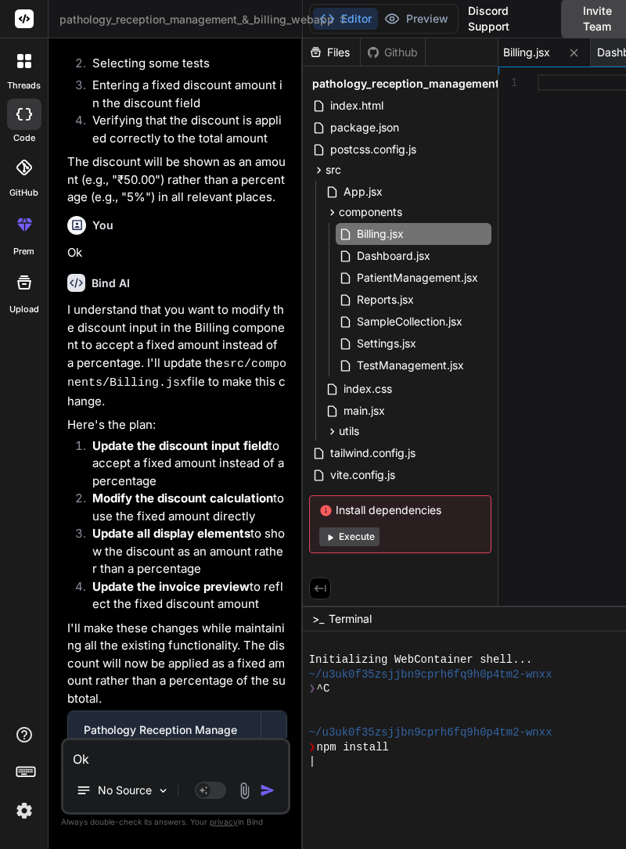
click at [353, 473] on button "Execute" at bounding box center [349, 537] width 60 height 19
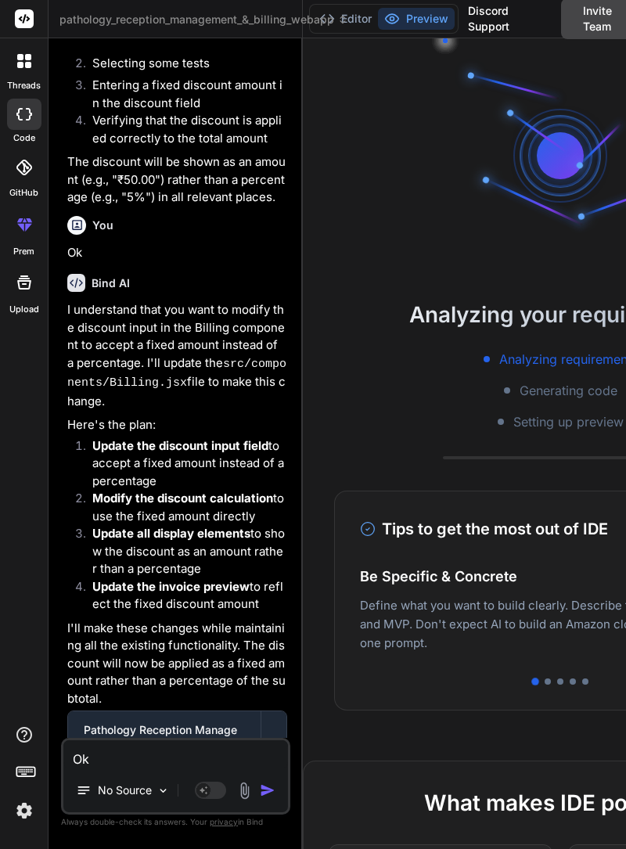
type textarea "x"
